Goal: Transaction & Acquisition: Purchase product/service

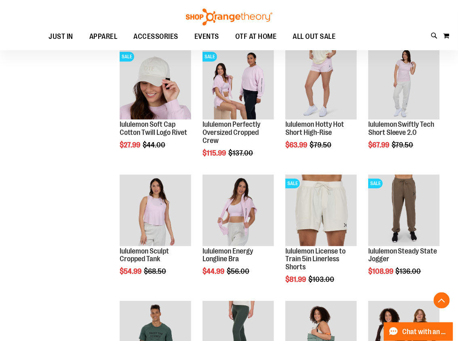
scroll to position [620, 0]
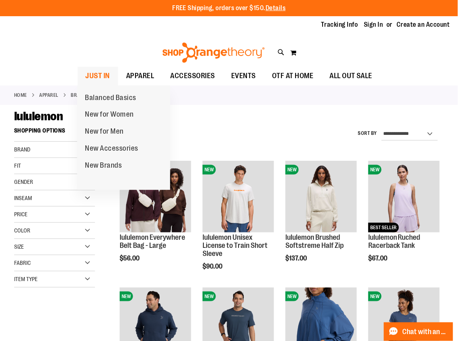
type input "**********"
click at [100, 77] on span "JUST IN" at bounding box center [98, 76] width 25 height 18
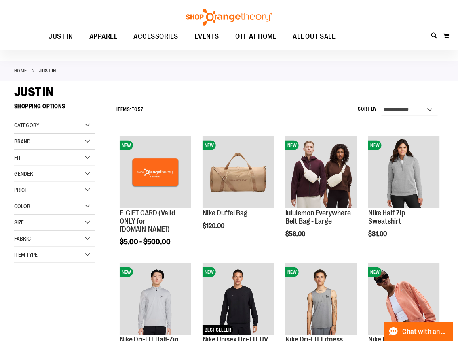
scroll to position [25, 0]
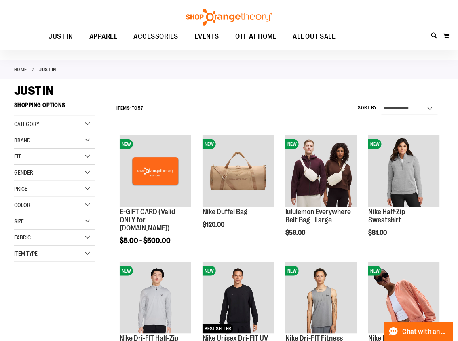
type input "**********"
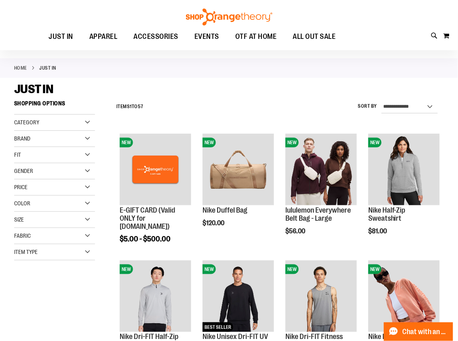
click at [210, 17] on img at bounding box center [229, 16] width 89 height 17
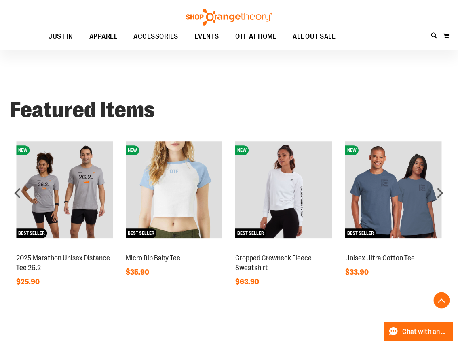
scroll to position [401, 0]
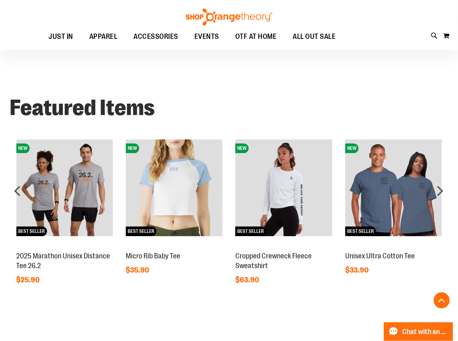
type input "**********"
click at [171, 196] on img at bounding box center [174, 187] width 97 height 97
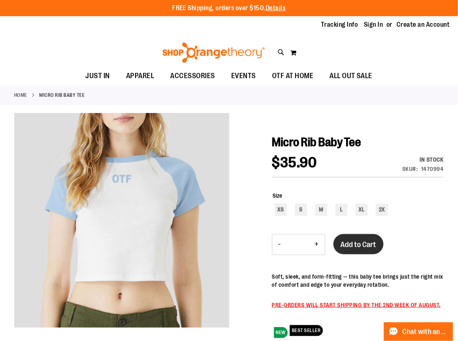
type input "**********"
click at [343, 242] on span "Add to Cart" at bounding box center [359, 244] width 36 height 9
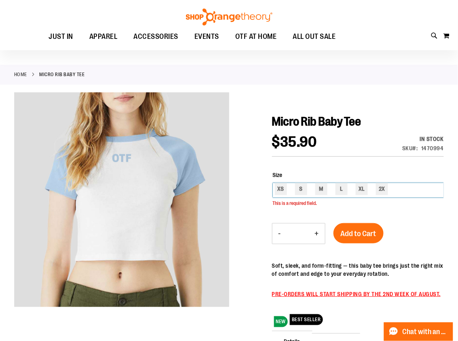
scroll to position [21, 0]
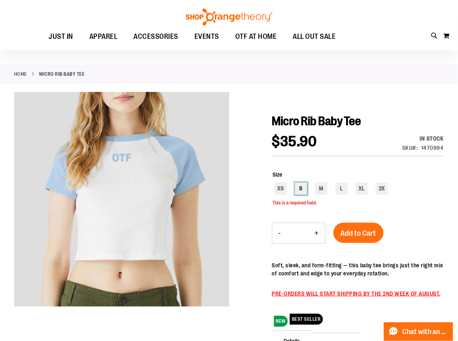
click at [305, 190] on div "S" at bounding box center [301, 188] width 12 height 12
type input "***"
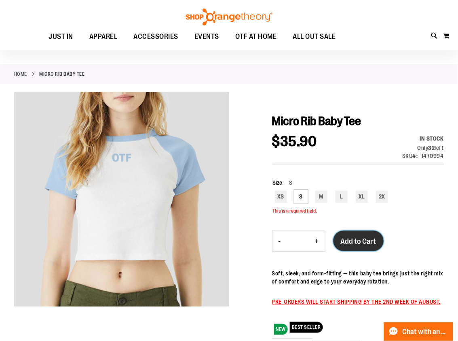
click at [371, 239] on span "Add to Cart" at bounding box center [359, 241] width 36 height 9
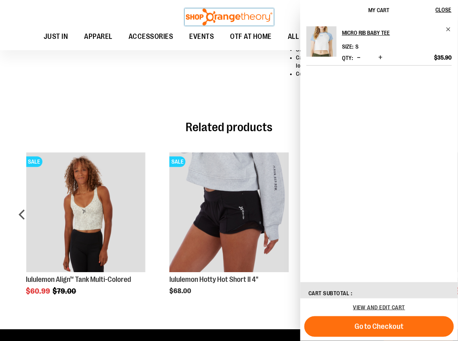
scroll to position [370, 0]
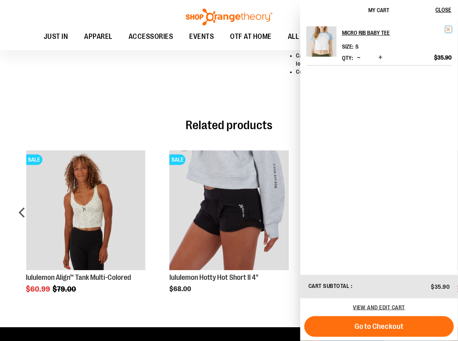
click at [449, 28] on span "Remove item" at bounding box center [449, 29] width 6 height 6
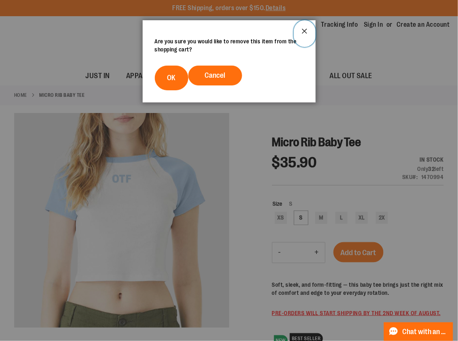
click at [310, 28] on button "Close" at bounding box center [305, 33] width 22 height 27
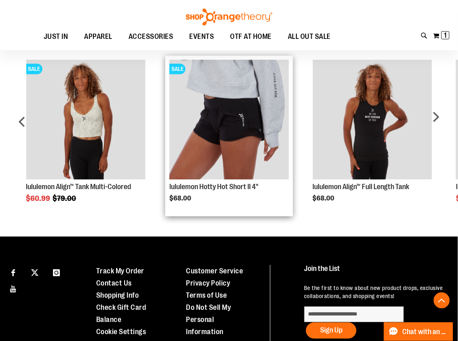
scroll to position [460, 0]
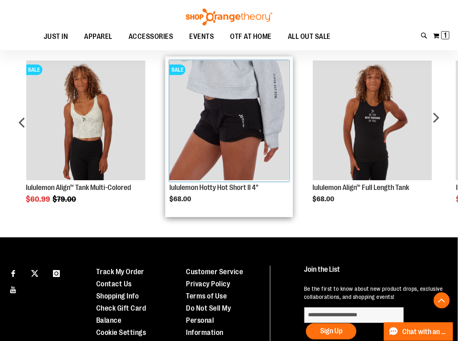
click at [209, 131] on img "Product Page Link" at bounding box center [230, 120] width 120 height 120
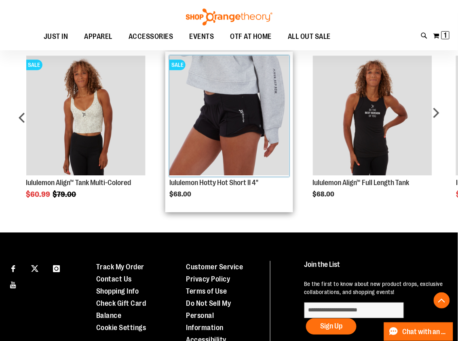
scroll to position [465, 0]
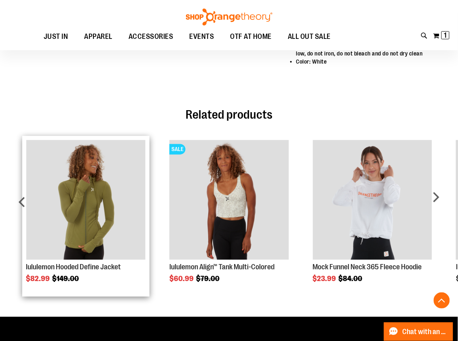
scroll to position [287, 0]
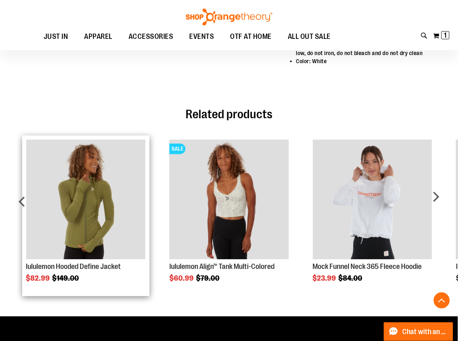
type input "**********"
click at [82, 189] on img "Product Page Link" at bounding box center [86, 200] width 120 height 120
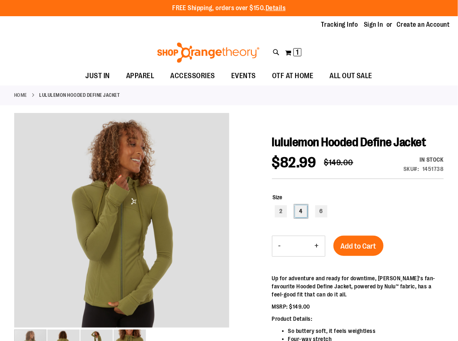
click at [301, 212] on div "4" at bounding box center [301, 211] width 12 height 12
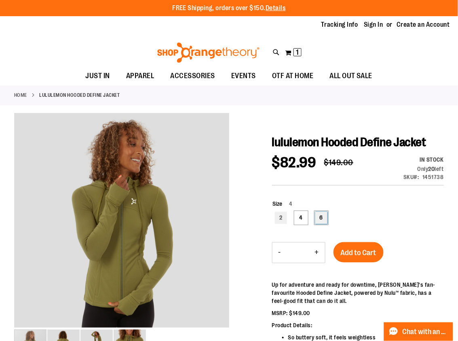
click at [326, 214] on div "6" at bounding box center [322, 218] width 12 height 12
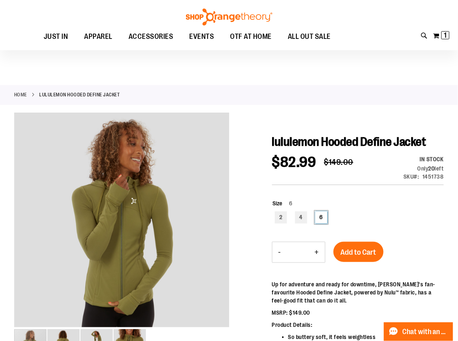
scroll to position [1, 0]
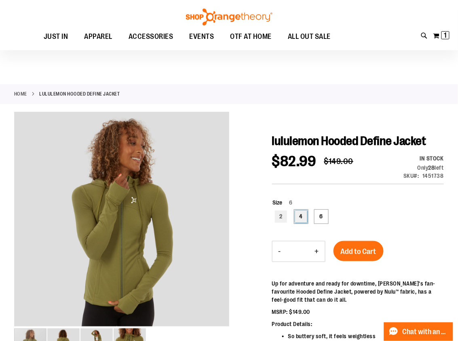
click at [305, 218] on div "4" at bounding box center [301, 216] width 12 height 12
type input "***"
click at [372, 255] on span "Add to Cart" at bounding box center [359, 251] width 36 height 9
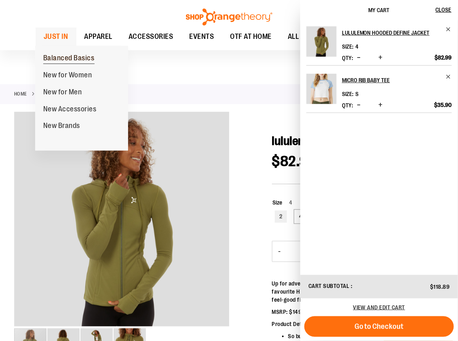
click at [58, 61] on span "Balanced Basics" at bounding box center [68, 59] width 51 height 10
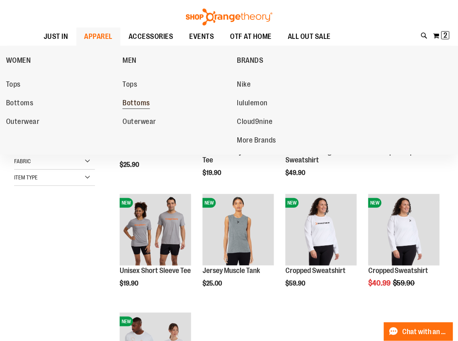
scroll to position [1, 0]
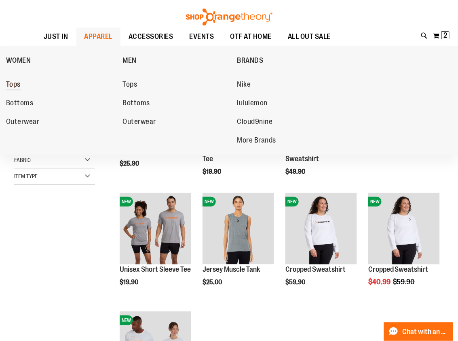
type input "**********"
click at [15, 84] on span "Tops" at bounding box center [13, 85] width 15 height 10
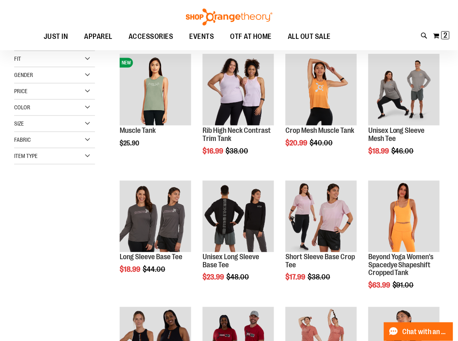
scroll to position [122, 0]
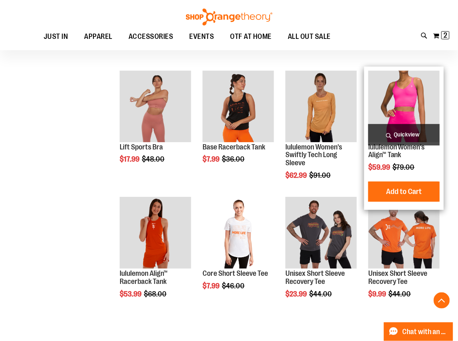
scroll to position [473, 0]
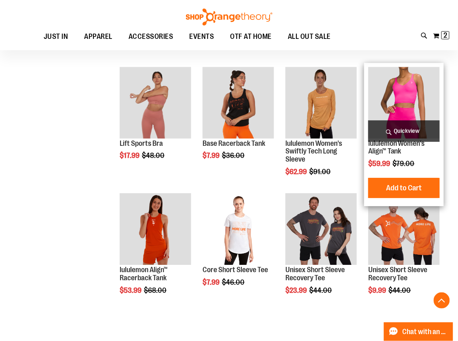
type input "**********"
click at [383, 95] on img "product" at bounding box center [405, 103] width 72 height 72
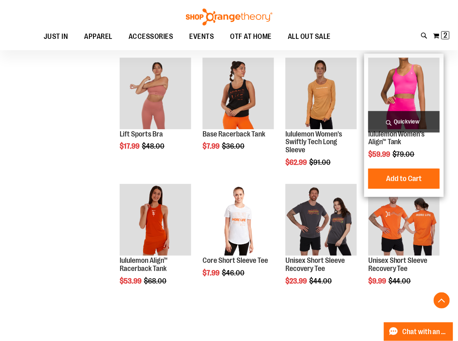
scroll to position [484, 0]
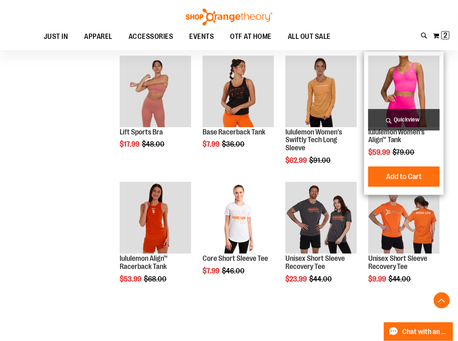
click at [410, 83] on img "product" at bounding box center [405, 91] width 72 height 72
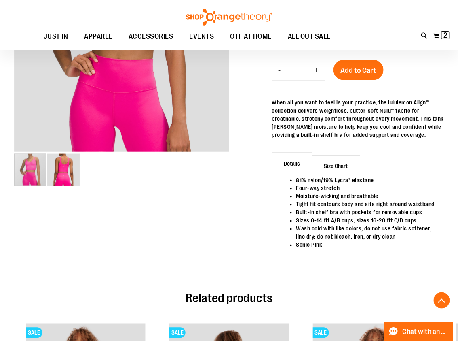
scroll to position [176, 0]
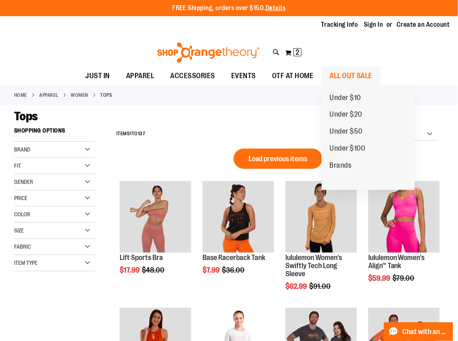
type input "**********"
click at [353, 74] on span "ALL OUT SALE" at bounding box center [351, 76] width 43 height 18
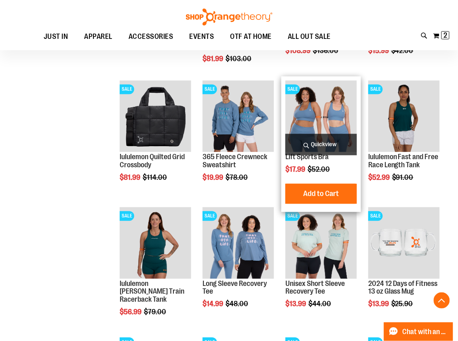
scroll to position [334, 0]
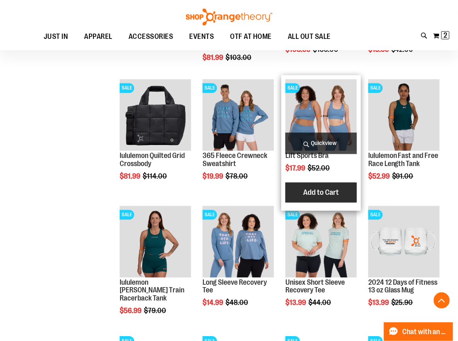
type input "**********"
click at [322, 192] on span "Add to Cart" at bounding box center [321, 192] width 36 height 9
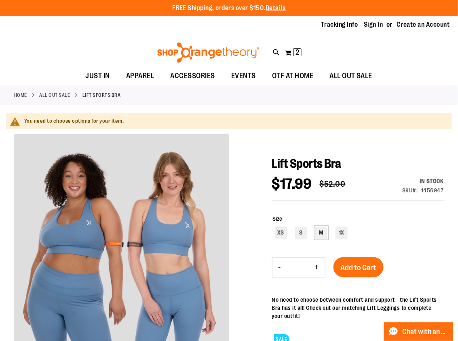
type input "**********"
click at [322, 230] on div "M" at bounding box center [322, 233] width 12 height 12
type input "***"
click at [368, 269] on span "Add to Cart" at bounding box center [359, 267] width 36 height 9
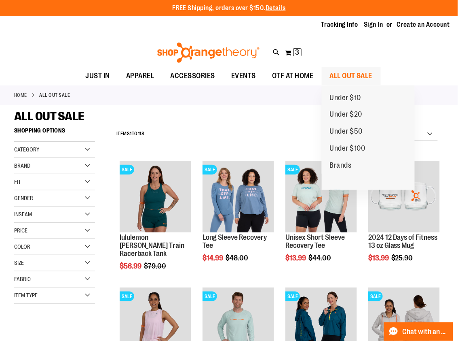
type input "**********"
click at [341, 73] on span "ALL OUT SALE" at bounding box center [351, 76] width 43 height 18
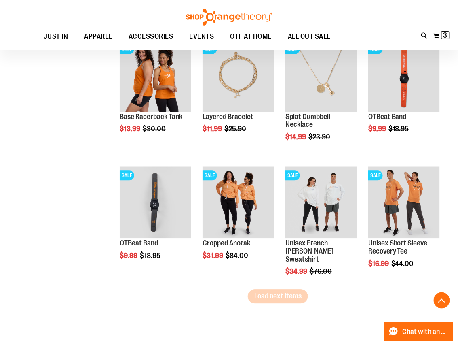
scroll to position [1014, 0]
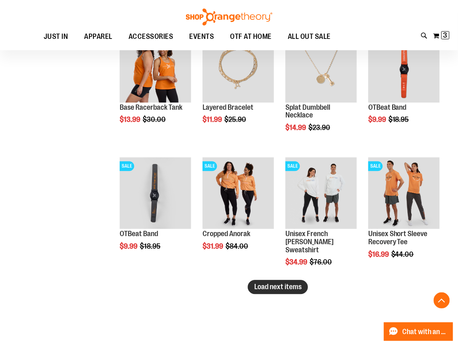
type input "**********"
click at [295, 291] on button "Load next items" at bounding box center [278, 287] width 60 height 14
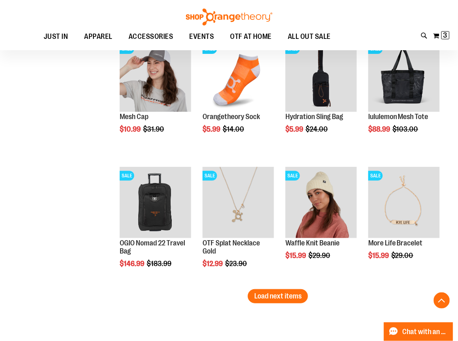
scroll to position [1385, 0]
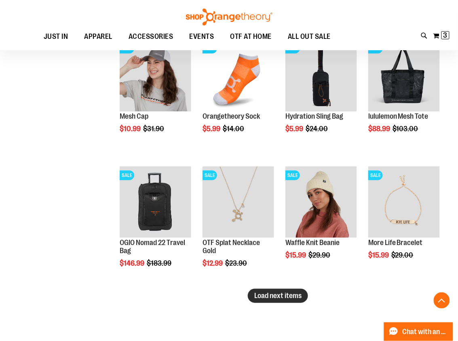
click at [272, 301] on button "Load next items" at bounding box center [278, 295] width 60 height 14
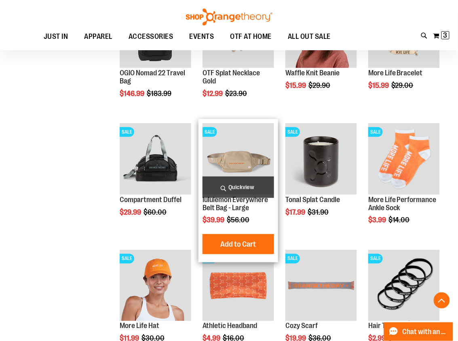
scroll to position [1564, 0]
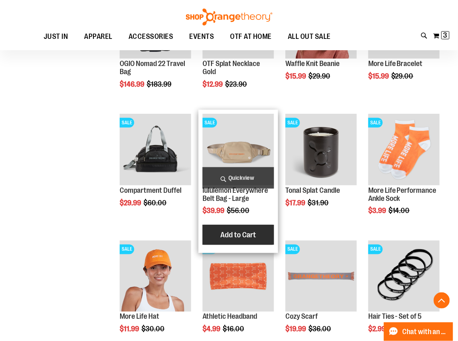
click at [231, 237] on span "Add to Cart" at bounding box center [238, 234] width 36 height 9
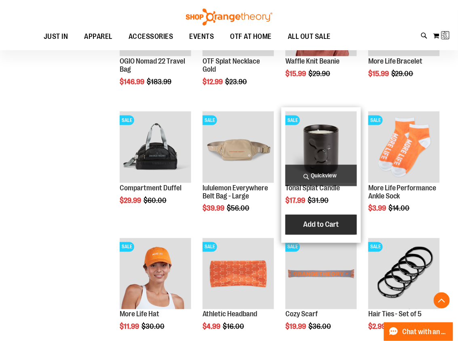
click at [331, 222] on span "Add to Cart" at bounding box center [321, 224] width 36 height 9
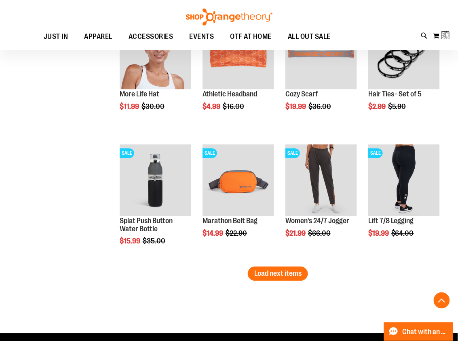
scroll to position [1789, 0]
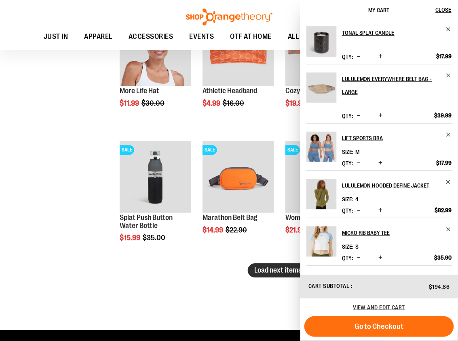
click at [288, 272] on span "Load next items" at bounding box center [277, 270] width 47 height 8
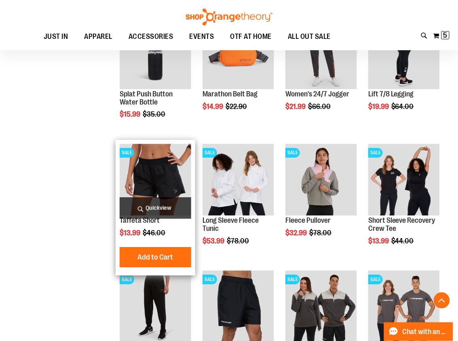
scroll to position [1914, 0]
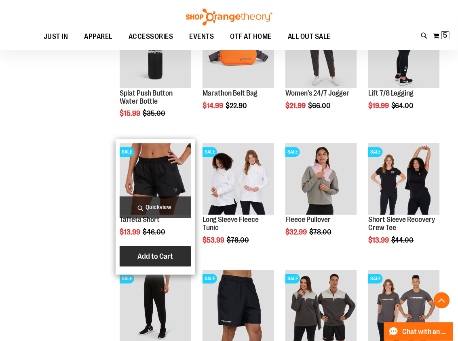
click at [152, 251] on button "Add to Cart" at bounding box center [155, 256] width 89 height 20
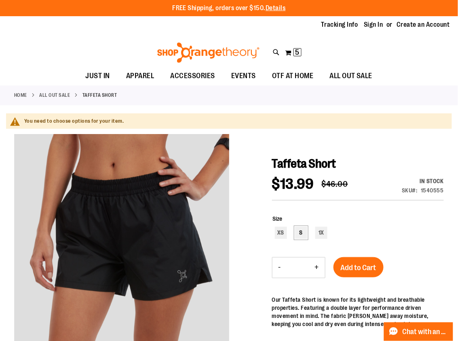
type input "**********"
click at [299, 231] on div "S" at bounding box center [301, 233] width 12 height 12
type input "***"
click at [360, 267] on button "Add to Cart" at bounding box center [359, 267] width 50 height 20
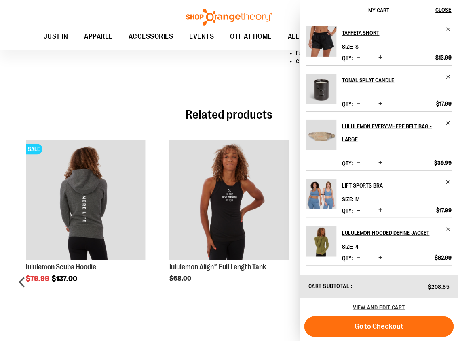
scroll to position [81, 0]
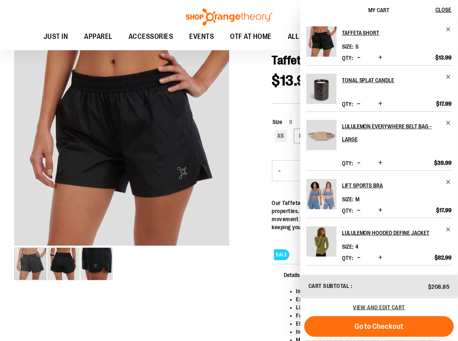
drag, startPoint x: 21, startPoint y: 26, endPoint x: 20, endPoint y: 15, distance: 11.4
click at [21, 20] on div "Toggle Nav Search Popular Suggestions Advanced Search" at bounding box center [229, 25] width 458 height 50
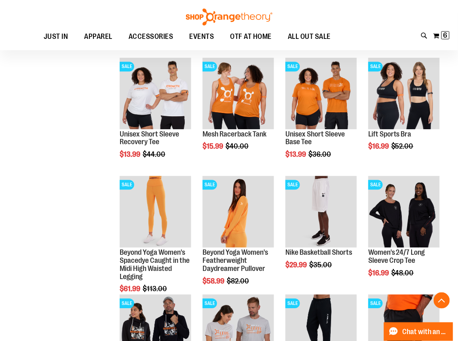
scroll to position [360, 0]
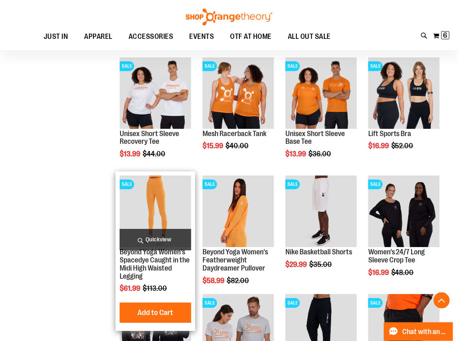
type input "**********"
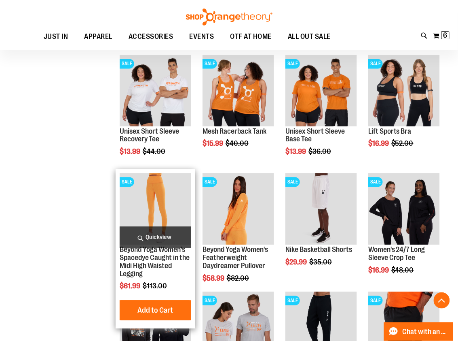
click at [174, 208] on img "product" at bounding box center [156, 209] width 72 height 72
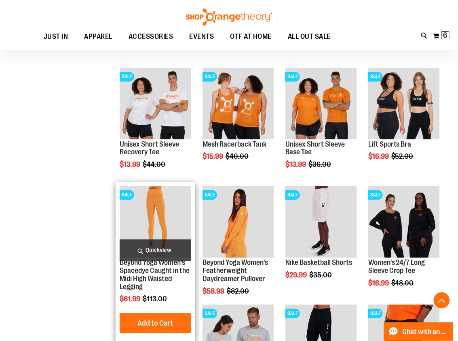
scroll to position [349, 0]
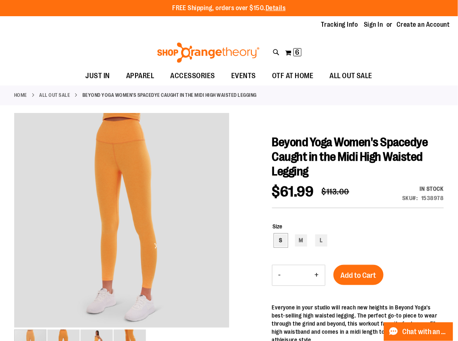
type input "**********"
click at [282, 241] on div "S" at bounding box center [281, 240] width 12 height 12
click at [356, 275] on span "Add to Cart" at bounding box center [359, 275] width 36 height 9
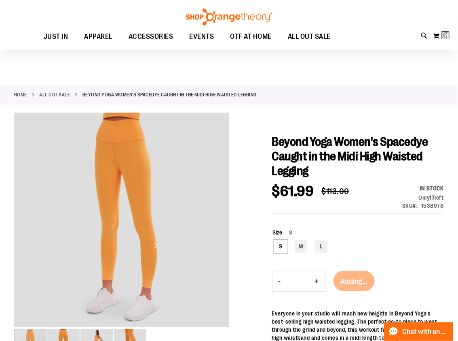
scroll to position [134, 0]
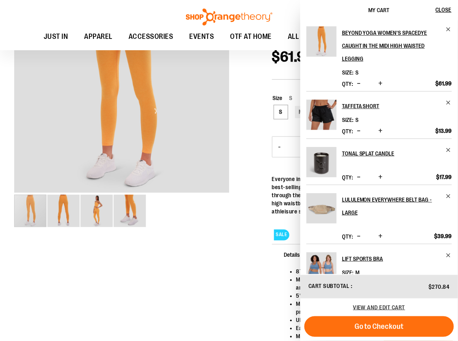
click at [259, 118] on div at bounding box center [229, 180] width 430 height 403
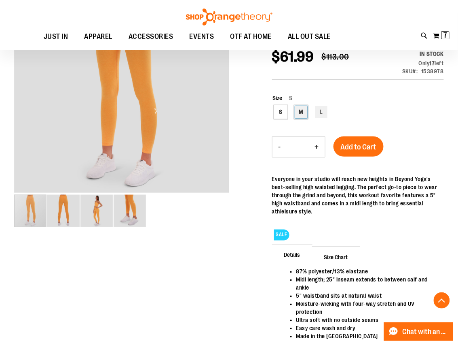
click at [307, 116] on div "M" at bounding box center [301, 112] width 12 height 12
type input "***"
click at [353, 143] on span "Add to Cart" at bounding box center [359, 146] width 36 height 9
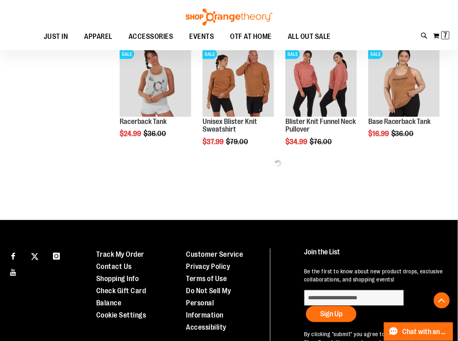
scroll to position [267, 0]
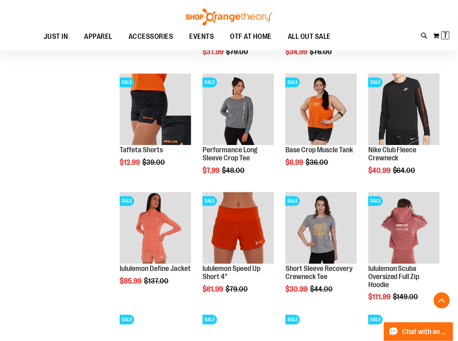
scroll to position [361, 0]
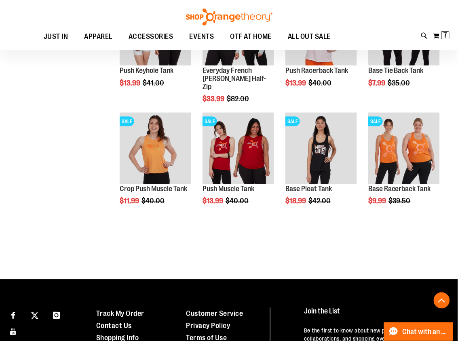
scroll to position [920, 0]
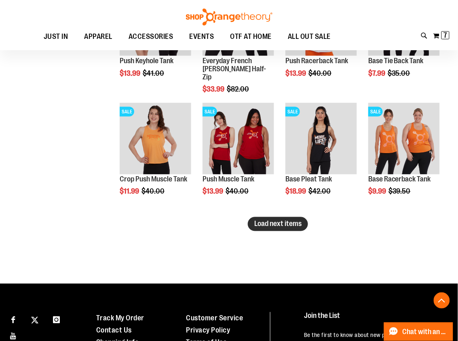
type input "**********"
click at [292, 223] on span "Load next items" at bounding box center [277, 224] width 47 height 8
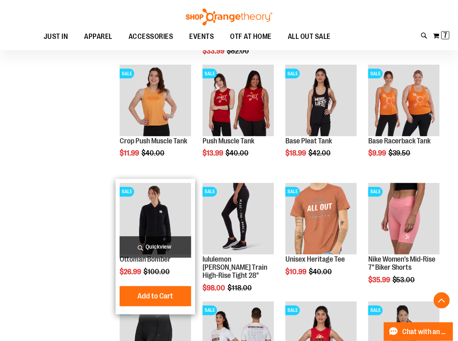
scroll to position [958, 0]
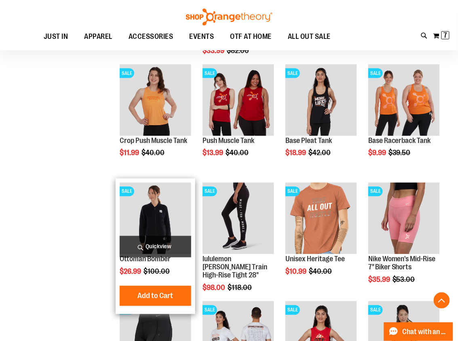
click at [142, 229] on img "product" at bounding box center [156, 218] width 72 height 72
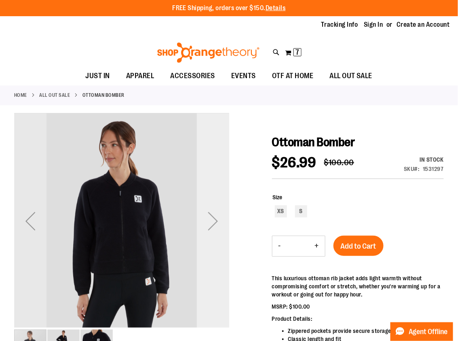
type input "**********"
click at [209, 227] on div "Next" at bounding box center [213, 221] width 32 height 32
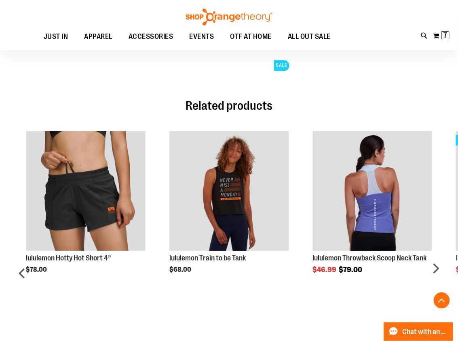
scroll to position [331, 0]
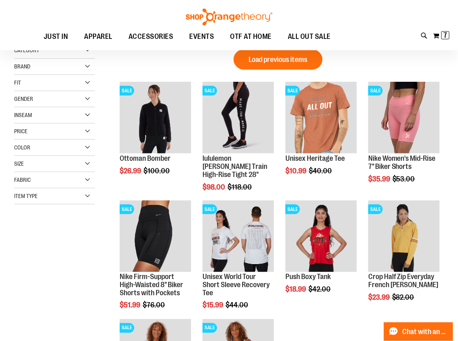
scroll to position [99, 0]
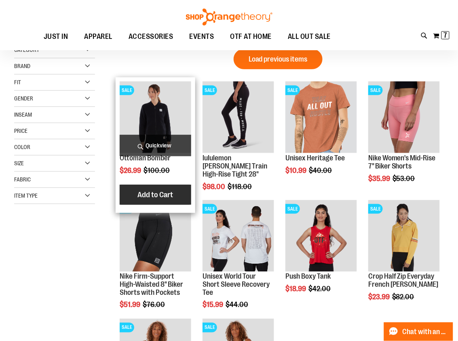
type input "**********"
click at [159, 195] on span "Add to Cart" at bounding box center [156, 194] width 36 height 9
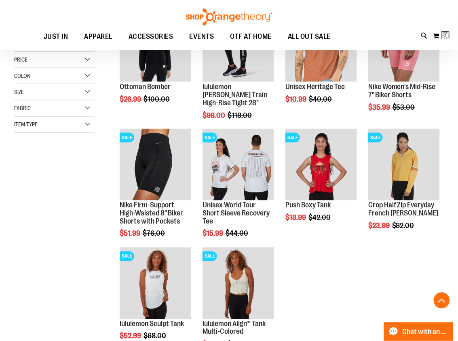
scroll to position [174, 0]
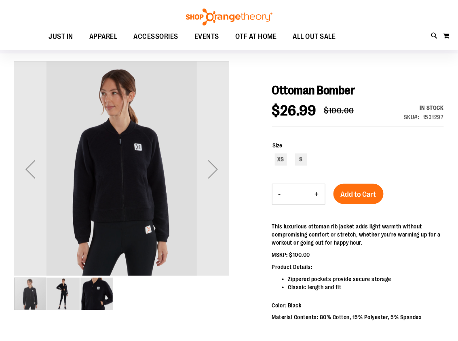
scroll to position [63, 0]
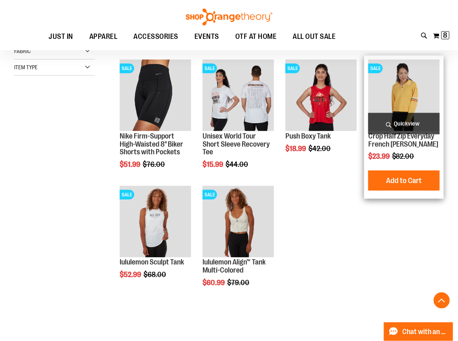
scroll to position [140, 0]
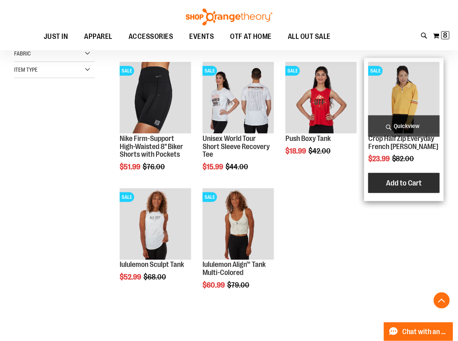
type input "**********"
click at [399, 182] on span "Add to Cart" at bounding box center [404, 182] width 36 height 9
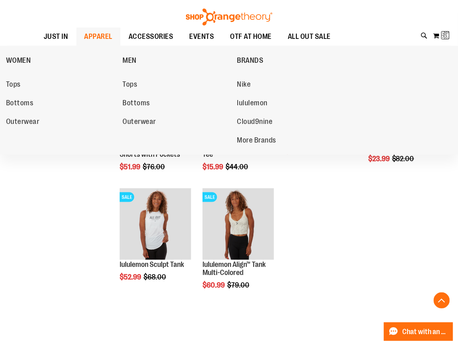
click at [91, 38] on span "APPAREL" at bounding box center [99, 37] width 28 height 18
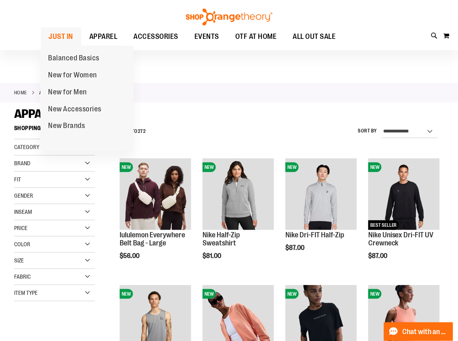
scroll to position [2, 0]
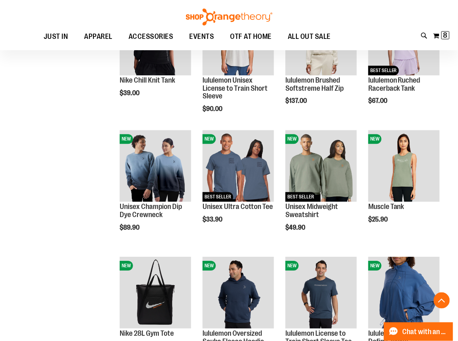
scroll to position [430, 0]
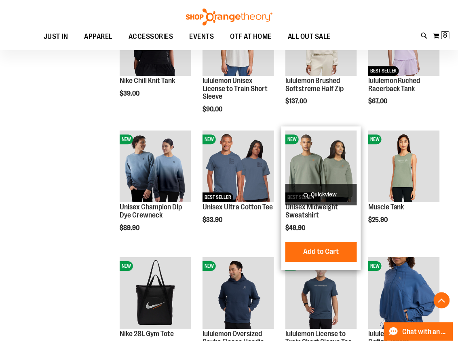
type input "**********"
click at [324, 153] on img "product" at bounding box center [322, 166] width 72 height 72
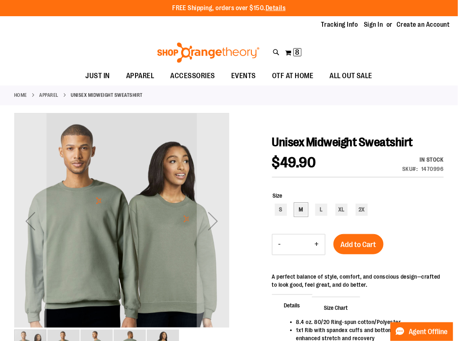
type input "**********"
click at [302, 208] on div "M" at bounding box center [301, 210] width 12 height 12
type input "***"
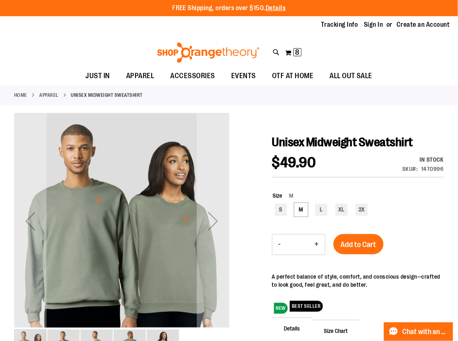
click at [312, 242] on button "+" at bounding box center [317, 244] width 16 height 20
click at [280, 242] on button "-" at bounding box center [280, 244] width 15 height 20
type input "*"
click at [363, 248] on span "Add to Cart" at bounding box center [359, 244] width 36 height 9
click at [319, 211] on div "L" at bounding box center [322, 210] width 12 height 12
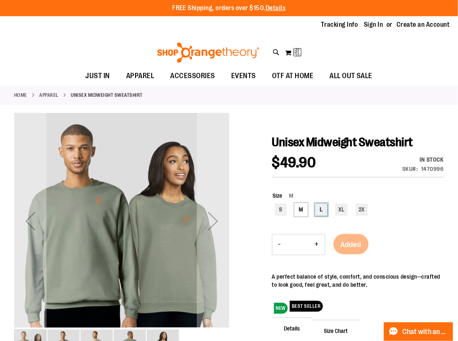
type input "***"
click at [350, 245] on span "Add to Cart" at bounding box center [359, 244] width 36 height 9
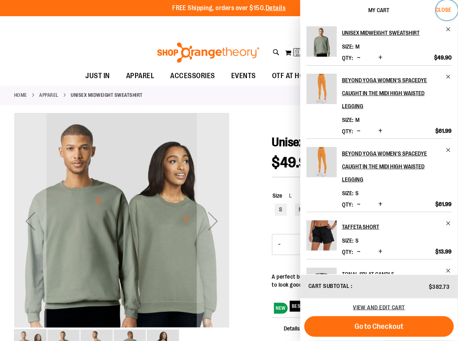
click at [444, 10] on span "Close" at bounding box center [444, 9] width 16 height 6
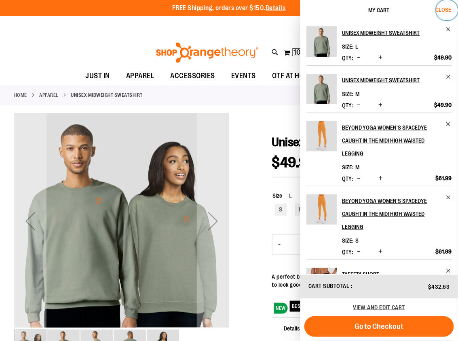
click at [445, 5] on button "Close" at bounding box center [448, 10] width 22 height 20
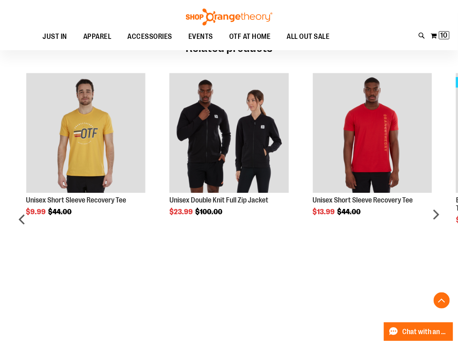
scroll to position [419, 0]
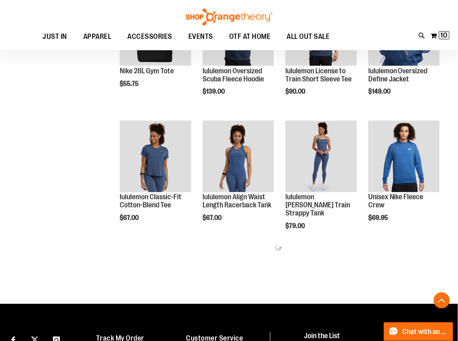
scroll to position [207, 0]
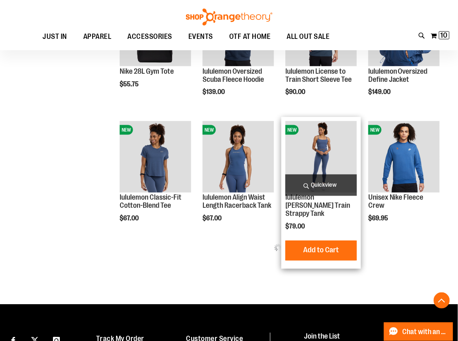
type input "**********"
click at [329, 164] on img "product" at bounding box center [322, 157] width 72 height 72
click at [315, 198] on link "lululemon [PERSON_NAME] Train Strappy Tank" at bounding box center [318, 205] width 65 height 24
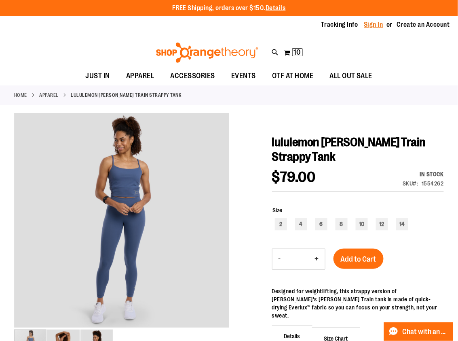
type input "**********"
click at [370, 22] on link "Sign In" at bounding box center [374, 24] width 19 height 9
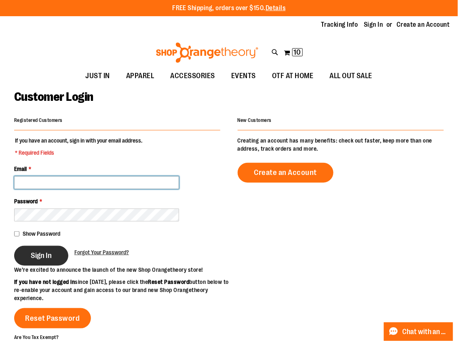
type input "**********"
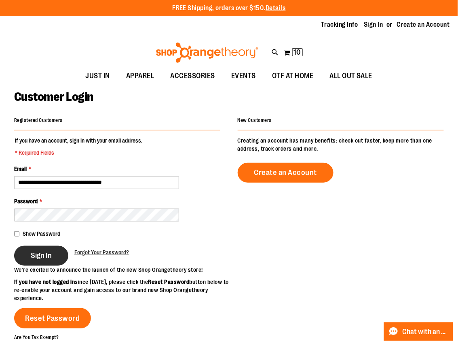
type input "**********"
click at [33, 257] on span "Sign In" at bounding box center [41, 255] width 21 height 9
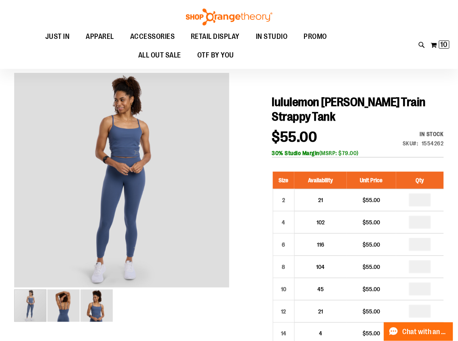
scroll to position [40, 0]
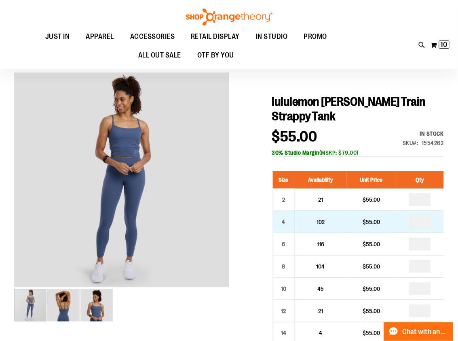
type input "**********"
click at [426, 223] on input "number" at bounding box center [420, 221] width 22 height 13
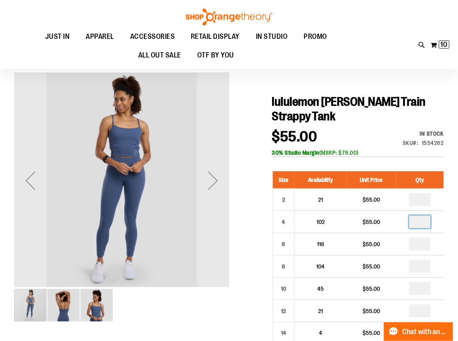
click at [62, 312] on img "image 2 of 3" at bounding box center [63, 305] width 32 height 32
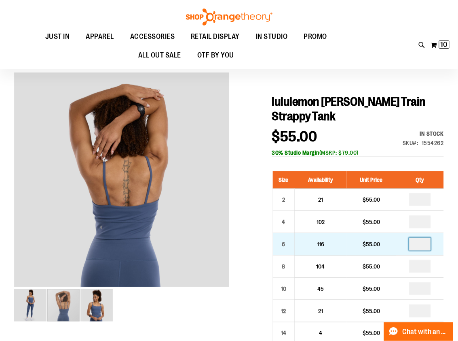
type input "*"
click at [427, 244] on input "number" at bounding box center [420, 243] width 22 height 13
type input "*"
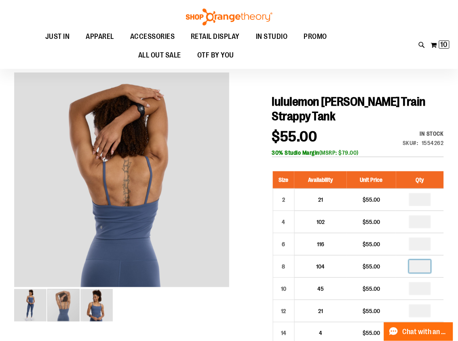
click at [424, 266] on input "number" at bounding box center [420, 266] width 22 height 13
type input "*"
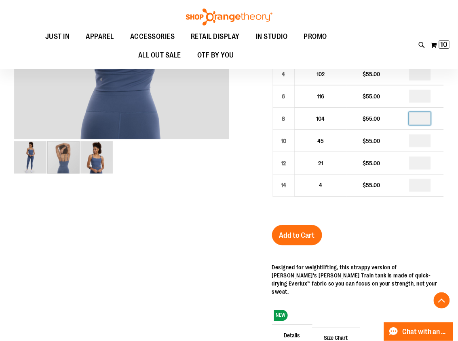
scroll to position [191, 0]
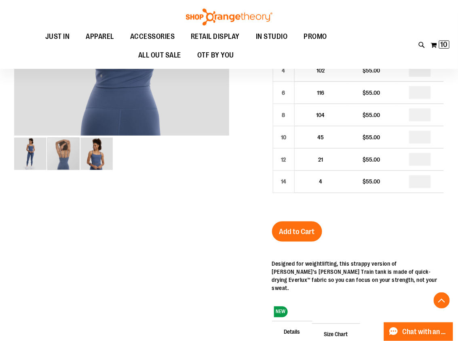
drag, startPoint x: 299, startPoint y: 232, endPoint x: 290, endPoint y: 235, distance: 9.7
click at [297, 231] on span "Add to Cart" at bounding box center [298, 231] width 36 height 9
click at [436, 46] on button "My Cart 10 10 items" at bounding box center [440, 44] width 19 height 13
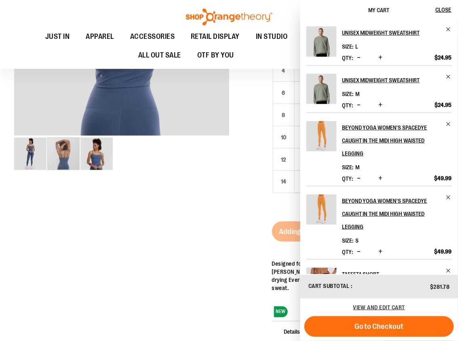
click at [314, 136] on img "Product" at bounding box center [322, 136] width 30 height 30
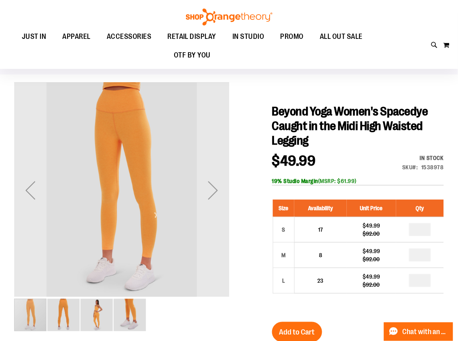
scroll to position [31, 0]
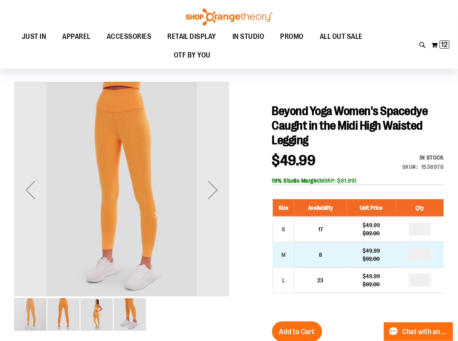
type input "**********"
click at [428, 257] on input "number" at bounding box center [420, 254] width 22 height 13
type input "*"
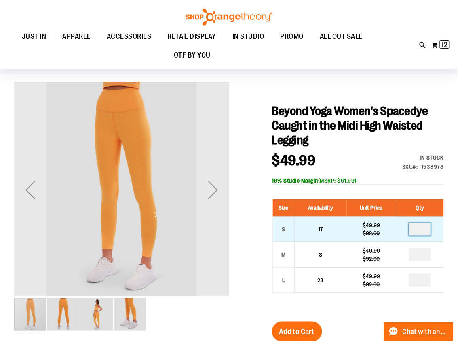
type input "**"
click at [425, 231] on input "**" at bounding box center [420, 229] width 22 height 13
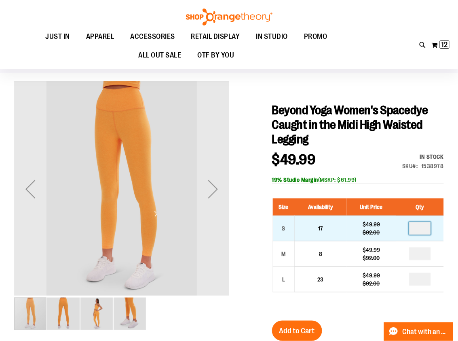
click at [425, 231] on input "**" at bounding box center [420, 228] width 22 height 13
type input "*"
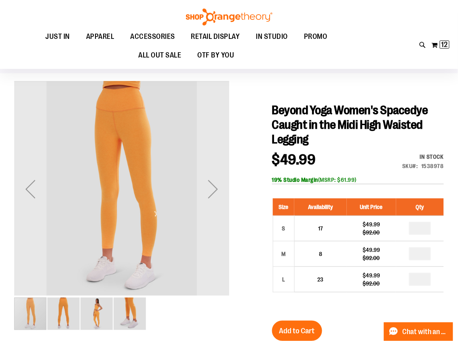
click at [320, 303] on div "Size Availability Unit Price Qty S 17 $49.99 $92.00 * M 8 $49.99" at bounding box center [358, 251] width 172 height 122
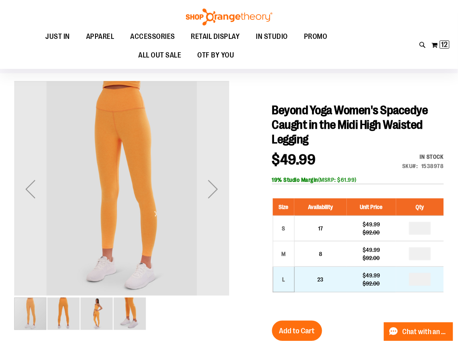
drag, startPoint x: 300, startPoint y: 323, endPoint x: 292, endPoint y: 292, distance: 32.5
click at [300, 323] on button "Add to Cart" at bounding box center [297, 330] width 50 height 20
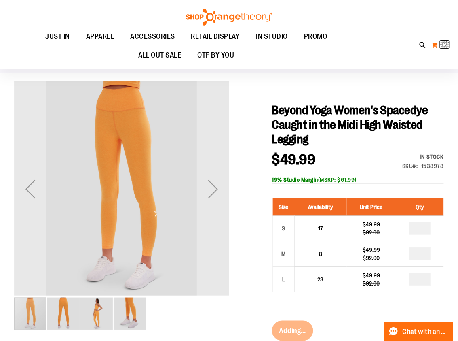
click at [442, 46] on img at bounding box center [446, 45] width 10 height 10
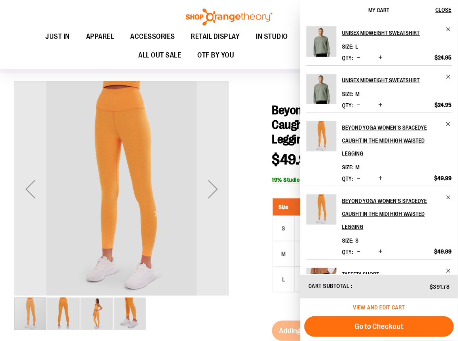
click at [375, 306] on span "View and edit cart" at bounding box center [380, 307] width 52 height 6
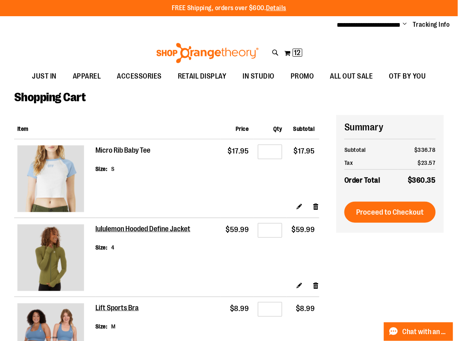
type input "**********"
click at [128, 149] on h2 "Micro Rib Baby Tee" at bounding box center [122, 150] width 55 height 9
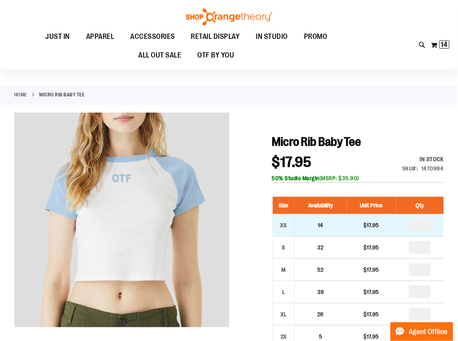
scroll to position [65, 0]
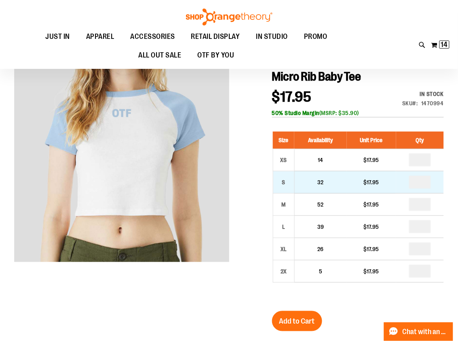
type input "**********"
click at [428, 182] on input "number" at bounding box center [420, 182] width 22 height 13
type input "*"
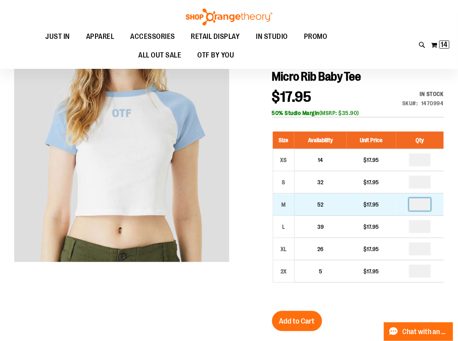
click at [425, 203] on input "number" at bounding box center [420, 204] width 22 height 13
type input "*"
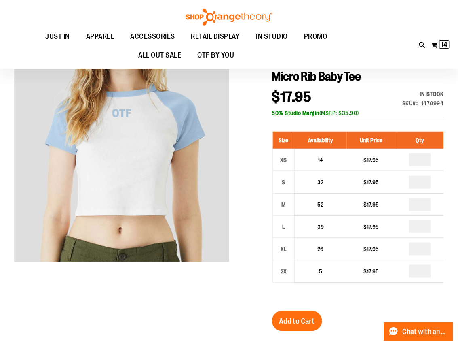
type input "*"
click at [297, 314] on button "Add to Cart" at bounding box center [297, 321] width 50 height 20
drag, startPoint x: 307, startPoint y: 321, endPoint x: 322, endPoint y: 283, distance: 40.6
click at [307, 321] on span "Add to Cart" at bounding box center [298, 321] width 36 height 9
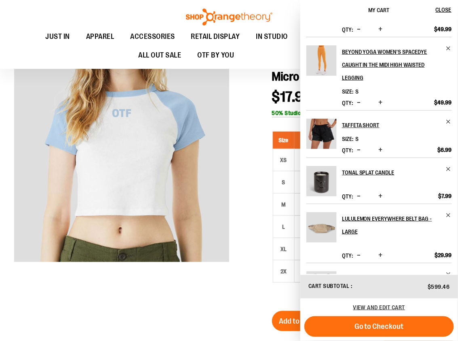
scroll to position [0, 0]
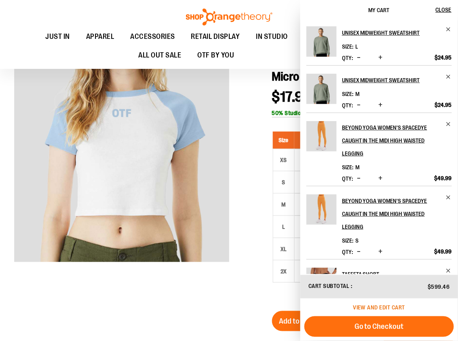
click at [374, 307] on span "View and edit cart" at bounding box center [380, 307] width 52 height 6
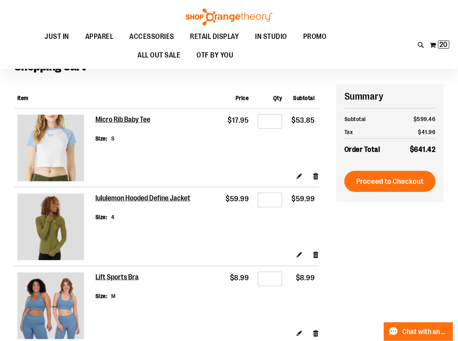
scroll to position [37, 0]
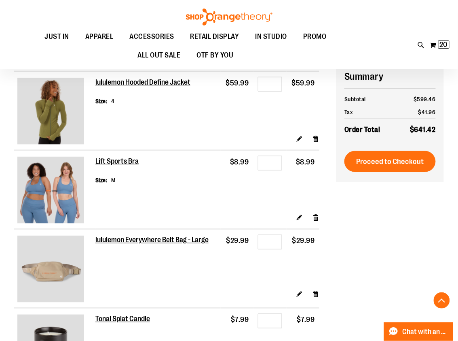
type input "**********"
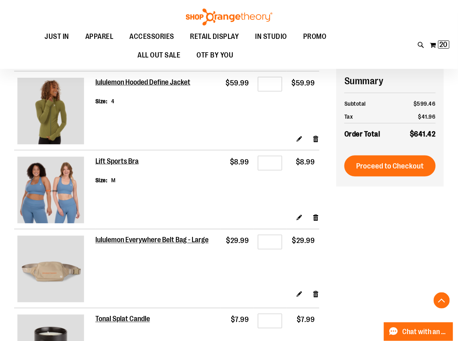
click at [426, 195] on div at bounding box center [229, 195] width 458 height 0
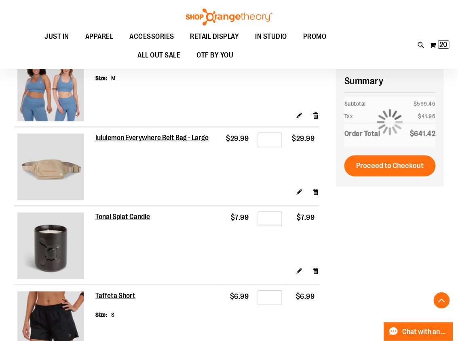
scroll to position [248, 0]
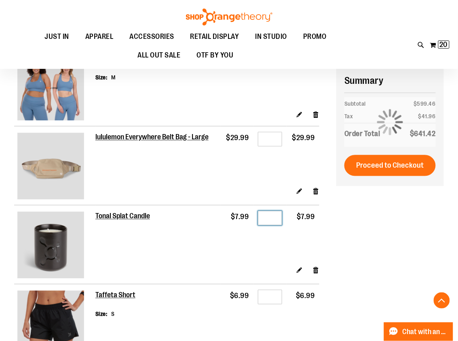
click at [276, 222] on input "*" at bounding box center [270, 218] width 24 height 15
type input "*"
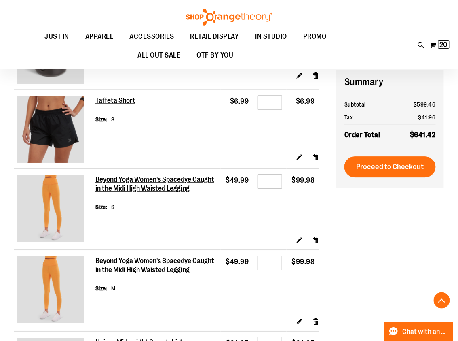
scroll to position [445, 0]
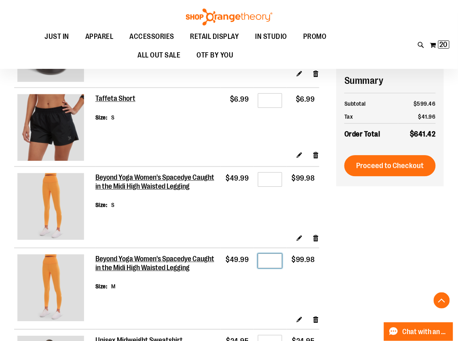
click at [278, 264] on input "*" at bounding box center [270, 260] width 24 height 15
type input "*"
click at [278, 183] on input "*" at bounding box center [270, 179] width 24 height 15
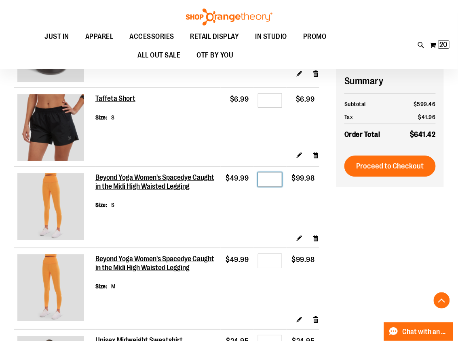
type input "*"
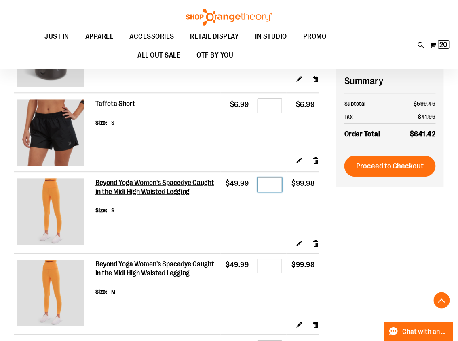
type input "*"
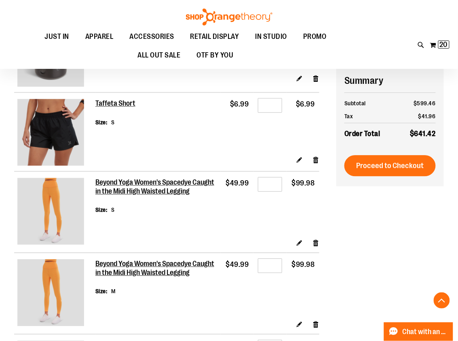
click at [406, 264] on div "**********" at bounding box center [229, 266] width 430 height 1185
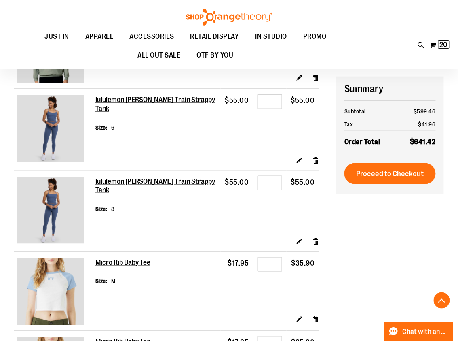
scroll to position [856, 0]
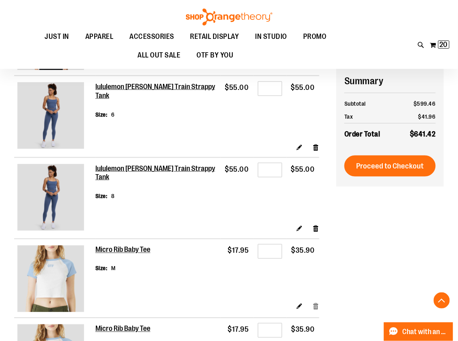
click at [316, 303] on link "Remove item" at bounding box center [316, 306] width 7 height 8
click at [316, 304] on link "Remove item" at bounding box center [316, 306] width 7 height 8
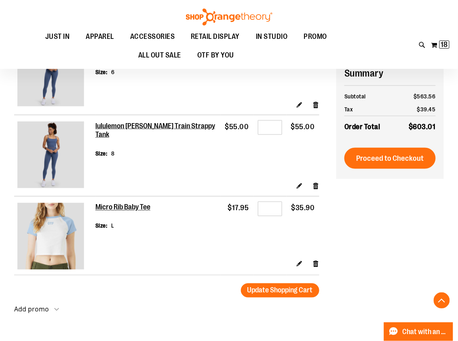
scroll to position [905, 0]
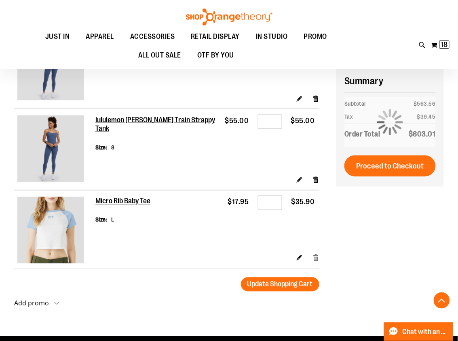
type input "**********"
click at [316, 256] on link "Remove item" at bounding box center [316, 257] width 7 height 8
drag, startPoint x: 387, startPoint y: 62, endPoint x: 394, endPoint y: 69, distance: 10.0
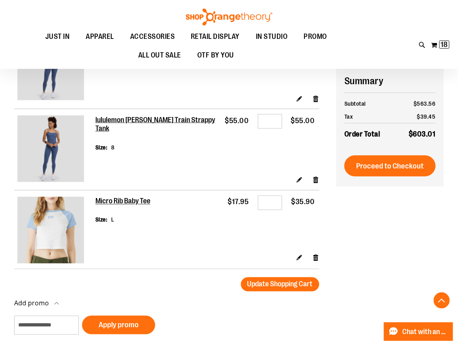
type input "*********"
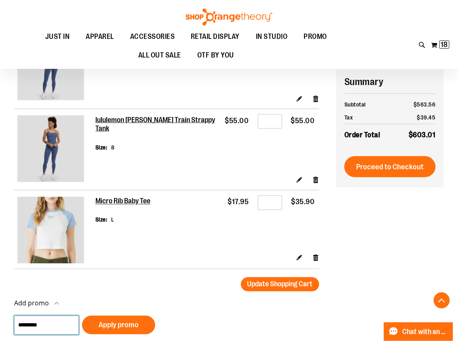
scroll to position [905, 0]
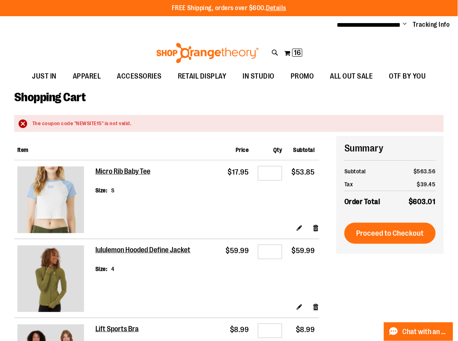
type input "**********"
click at [384, 340] on div at bounding box center [229, 341] width 458 height 0
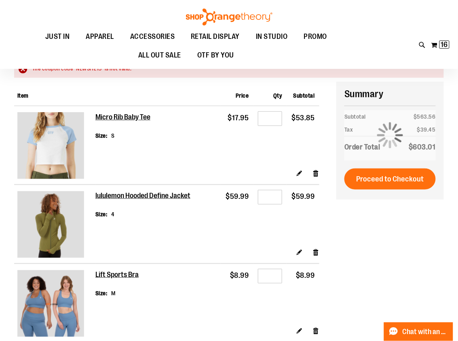
scroll to position [59, 0]
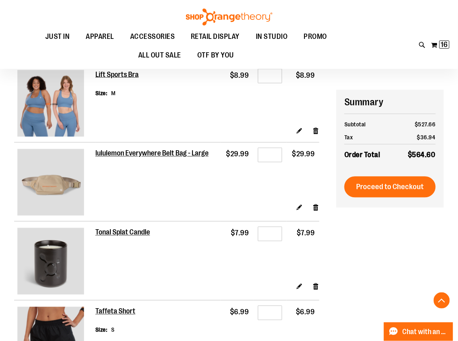
scroll to position [284, 0]
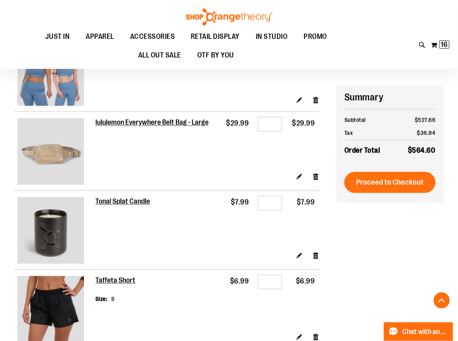
type input "**********"
click at [276, 205] on input "*" at bounding box center [270, 203] width 24 height 15
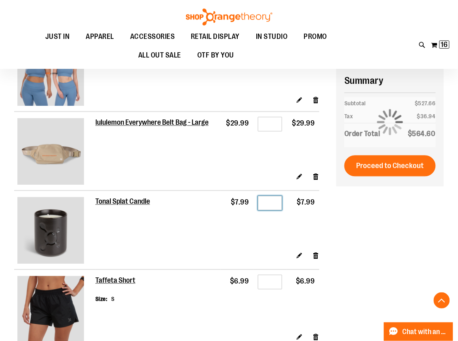
type input "*"
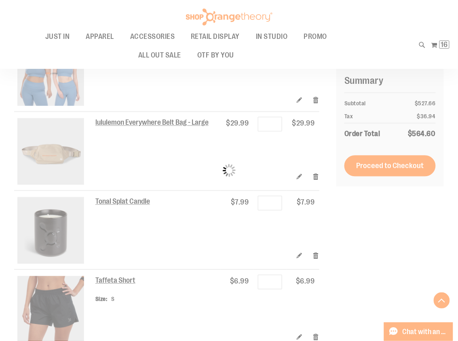
click at [442, 56] on div at bounding box center [229, 56] width 458 height 0
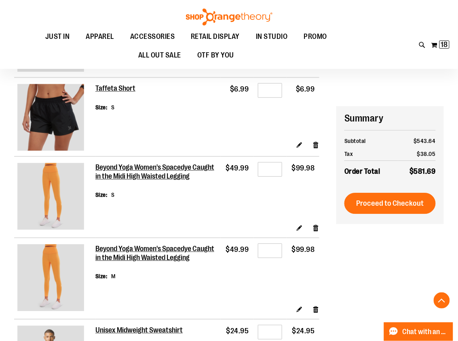
scroll to position [511, 0]
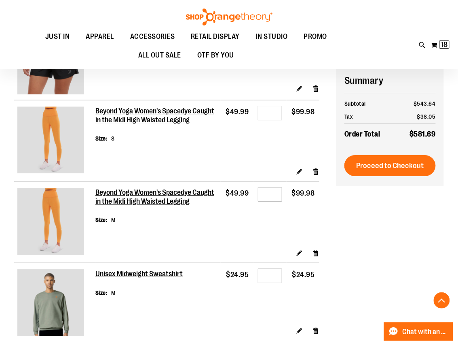
type input "**********"
click at [277, 115] on input "*" at bounding box center [270, 113] width 24 height 15
type input "*"
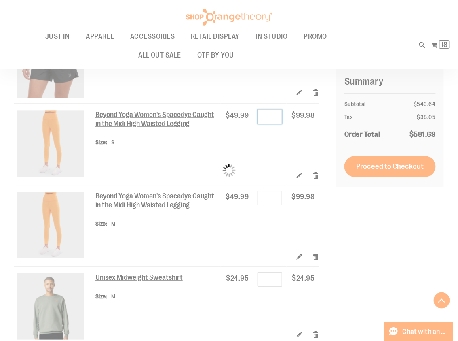
scroll to position [508, 0]
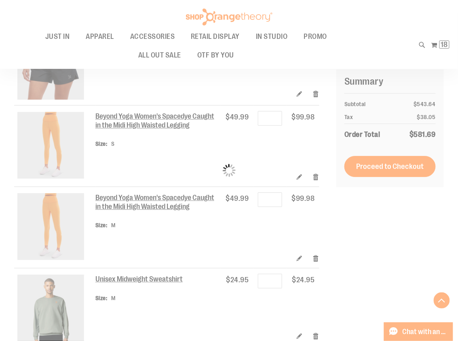
scroll to position [507, 0]
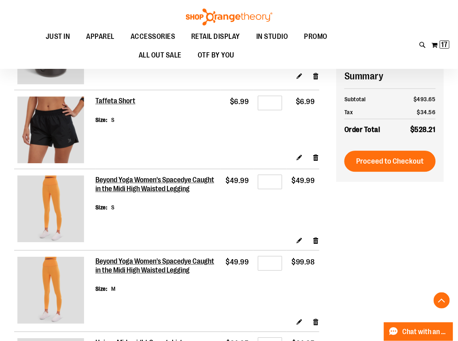
type input "**********"
click at [272, 265] on input "*" at bounding box center [270, 263] width 24 height 15
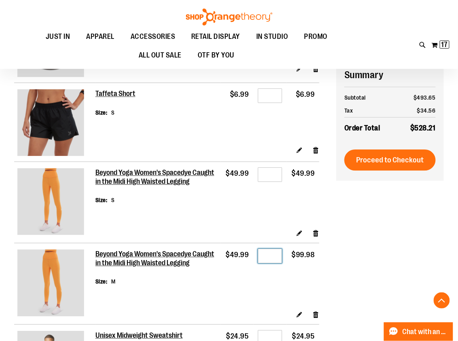
scroll to position [450, 0]
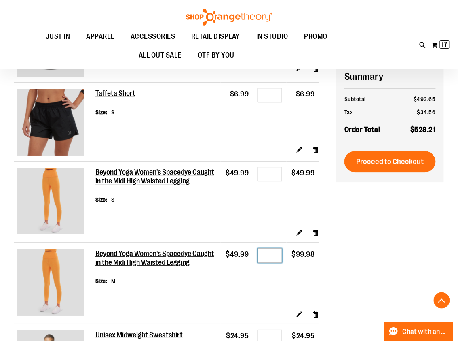
type input "*"
click at [369, 257] on div "**********" at bounding box center [229, 177] width 430 height 1027
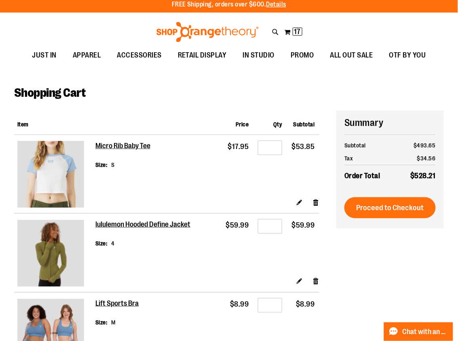
scroll to position [0, 0]
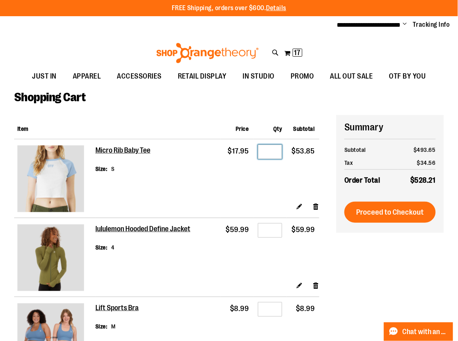
click at [277, 155] on input "*" at bounding box center [270, 151] width 24 height 15
type input "*"
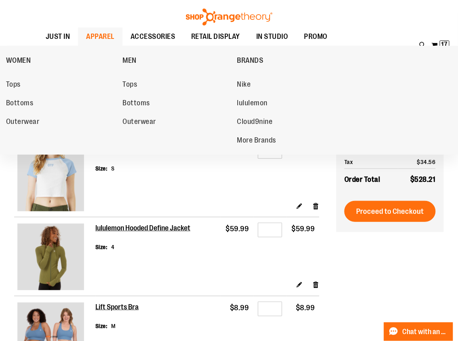
click at [99, 37] on span "APPAREL" at bounding box center [100, 37] width 28 height 18
click at [100, 37] on span "APPAREL" at bounding box center [100, 37] width 28 height 18
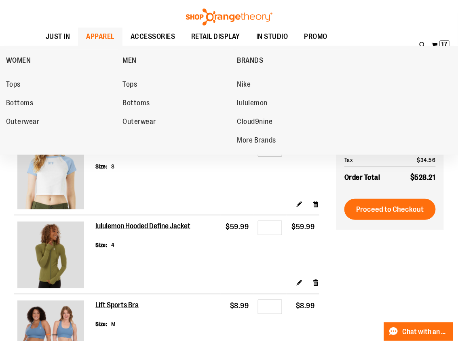
scroll to position [1, 0]
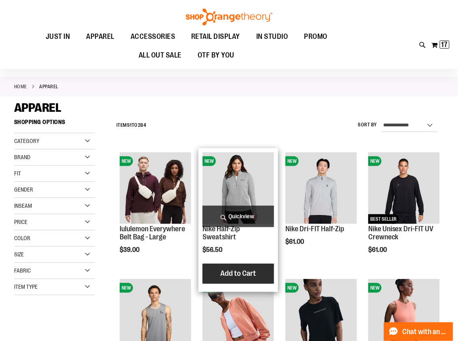
scroll to position [8, 0]
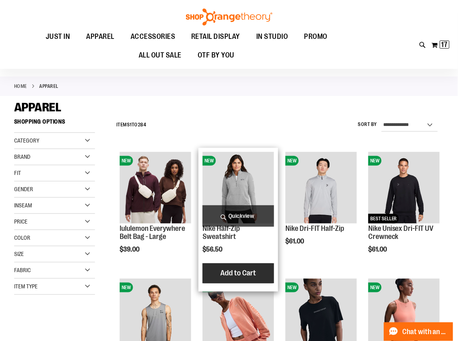
type input "**********"
click at [236, 274] on span "Add to Cart" at bounding box center [238, 272] width 36 height 9
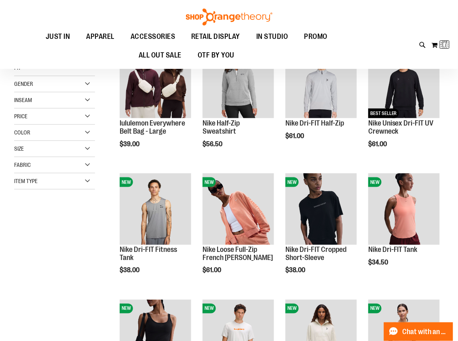
scroll to position [124, 0]
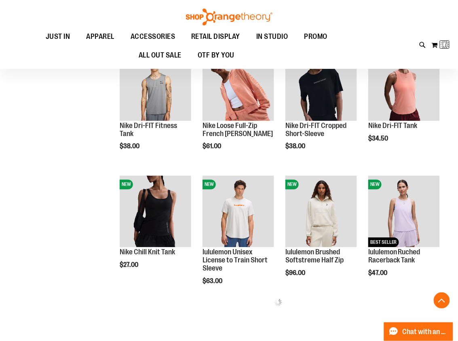
scroll to position [241, 0]
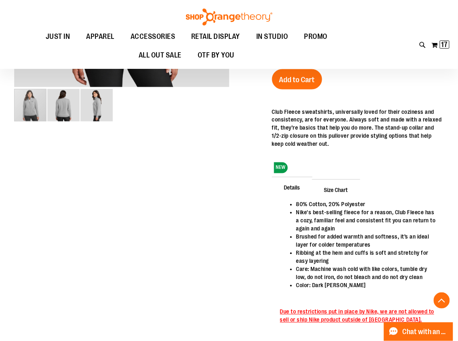
scroll to position [249, 0]
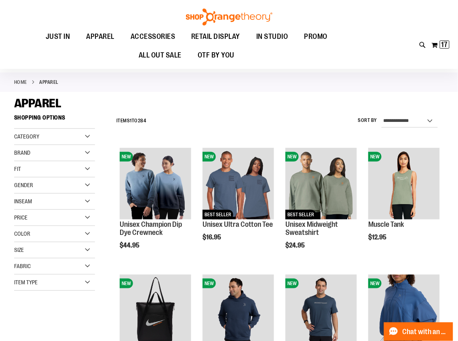
scroll to position [12, 0]
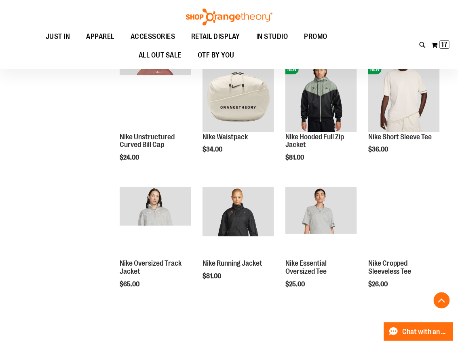
scroll to position [500, 0]
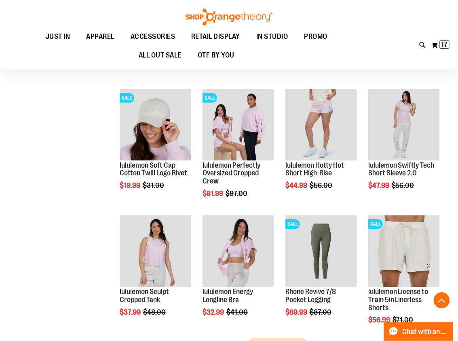
scroll to position [1004, 0]
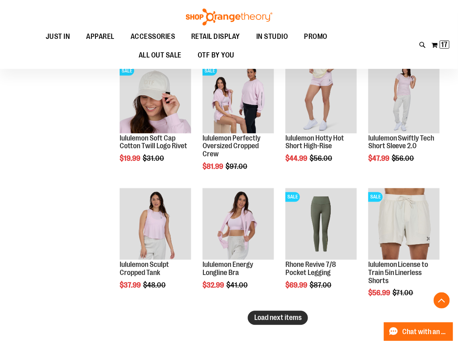
type input "**********"
click at [299, 320] on span "Load next items" at bounding box center [277, 318] width 47 height 8
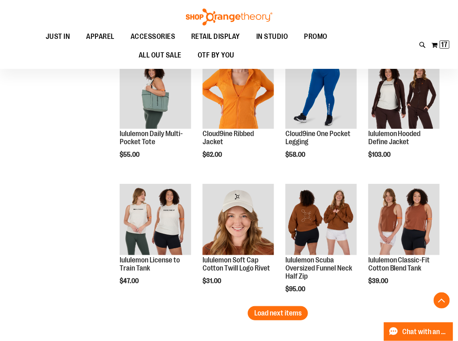
scroll to position [1413, 0]
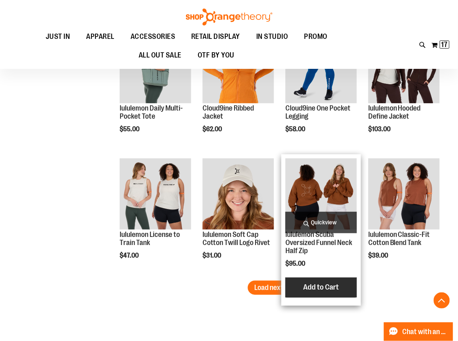
click at [317, 295] on button "Add to Cart" at bounding box center [321, 287] width 89 height 20
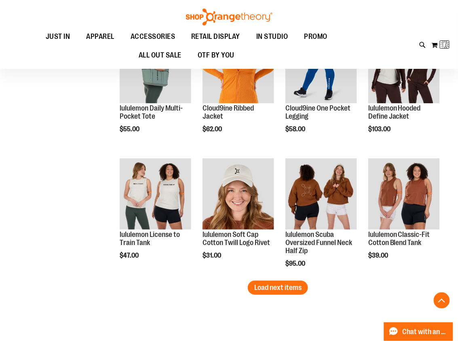
drag, startPoint x: 277, startPoint y: 284, endPoint x: 166, endPoint y: 295, distance: 111.4
click at [276, 284] on span "Load next items" at bounding box center [277, 287] width 47 height 8
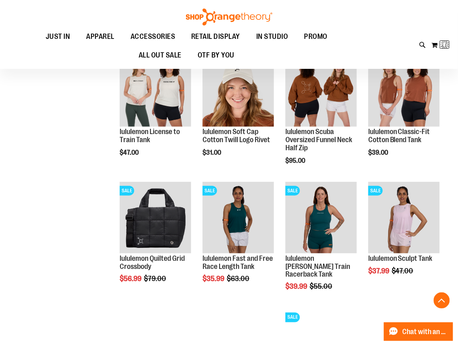
scroll to position [1516, 0]
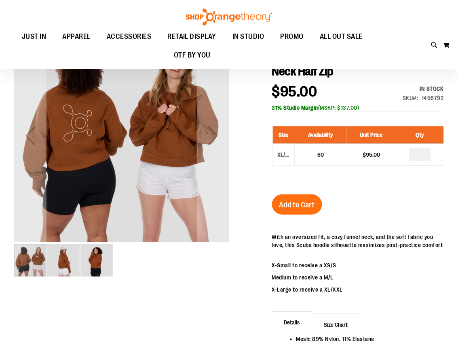
scroll to position [115, 0]
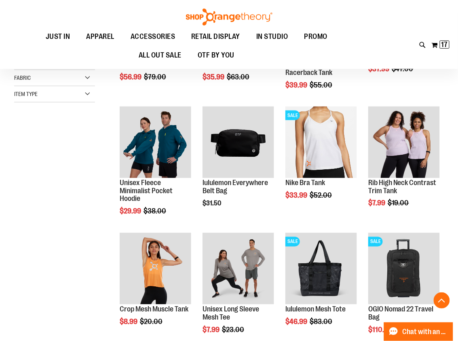
scroll to position [188, 0]
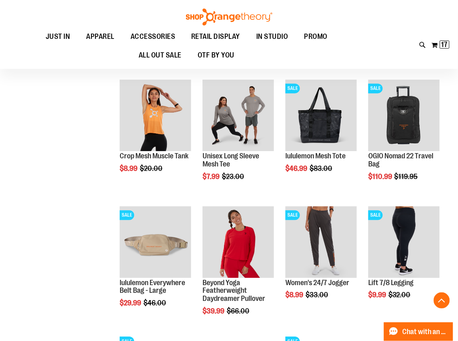
scroll to position [363, 0]
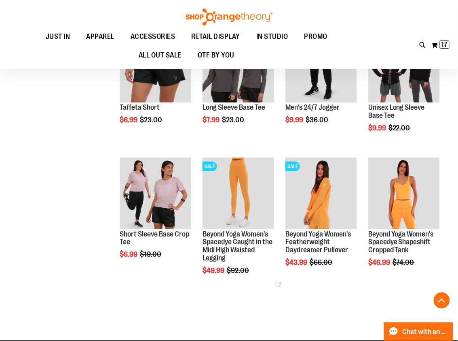
scroll to position [656, 0]
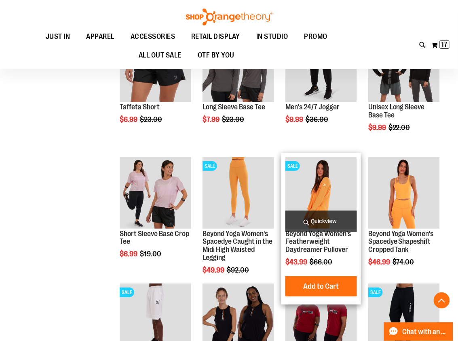
type input "**********"
click at [329, 214] on span "Quickview" at bounding box center [322, 220] width 72 height 21
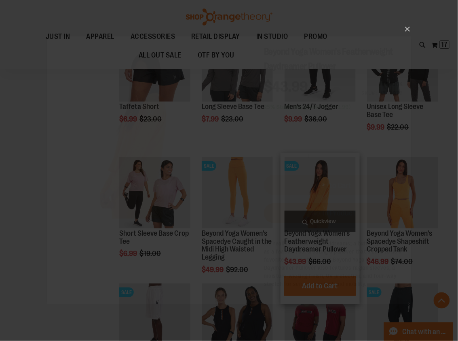
scroll to position [0, 0]
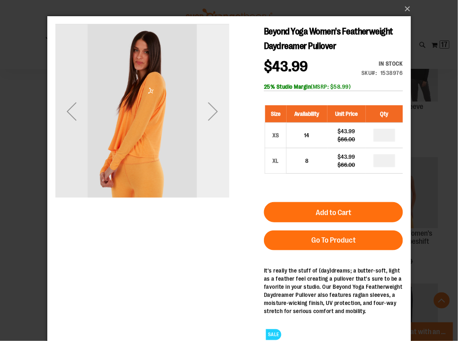
click at [211, 102] on div "Next" at bounding box center [213, 111] width 32 height 32
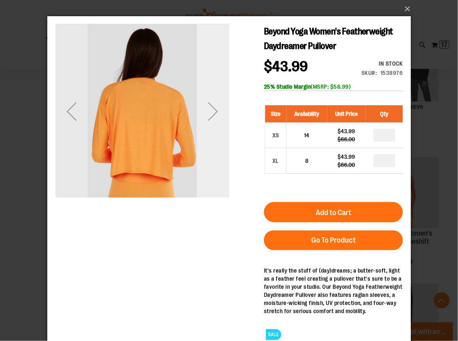
click at [211, 109] on div "Next" at bounding box center [213, 111] width 32 height 32
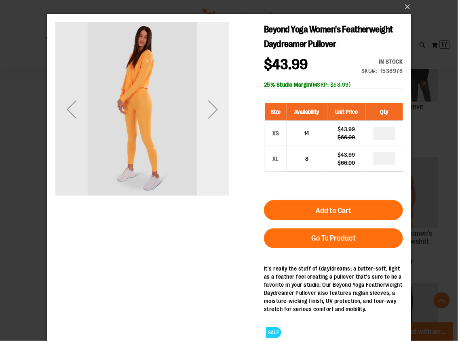
click at [211, 109] on div "Next" at bounding box center [213, 109] width 32 height 32
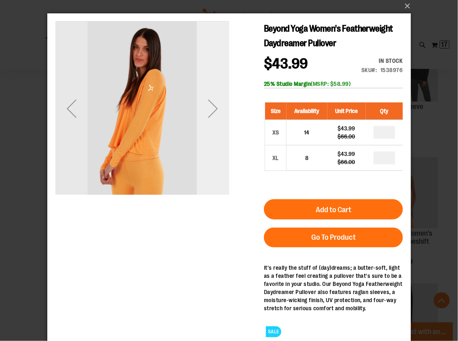
click at [211, 109] on div "Next" at bounding box center [213, 108] width 32 height 32
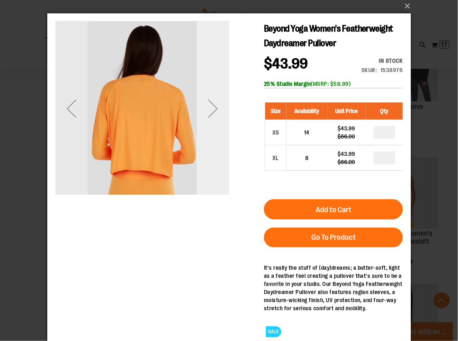
click at [211, 109] on div "Next" at bounding box center [213, 108] width 32 height 32
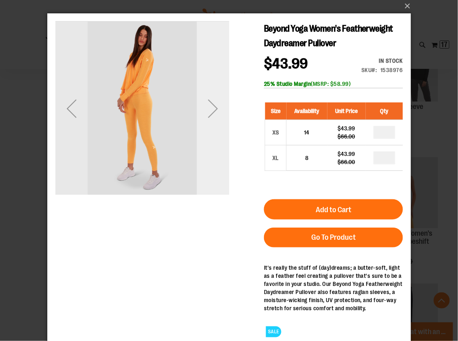
scroll to position [4, 0]
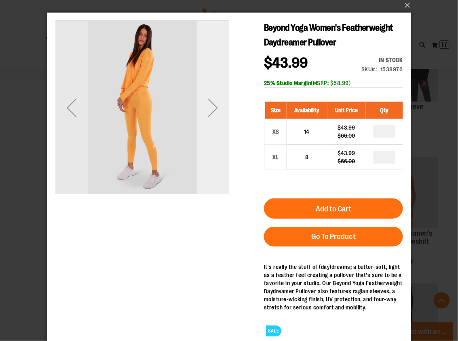
click at [211, 109] on div "Next" at bounding box center [213, 107] width 32 height 32
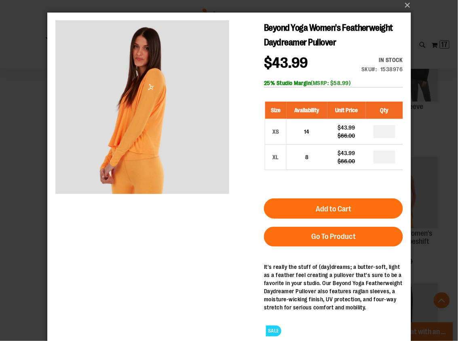
scroll to position [4, 0]
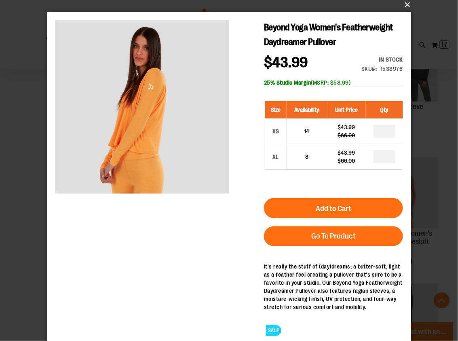
click at [406, 7] on button "×" at bounding box center [232, 5] width 364 height 18
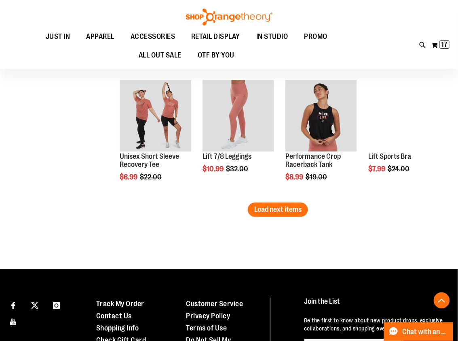
scroll to position [1119, 0]
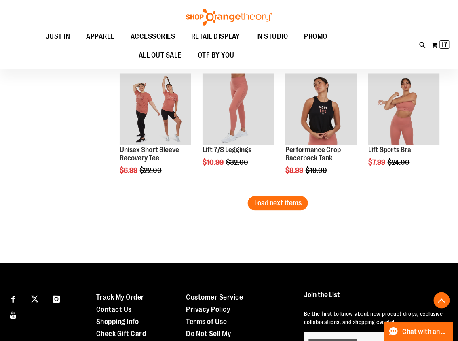
click at [284, 207] on button "Load next items" at bounding box center [278, 203] width 60 height 14
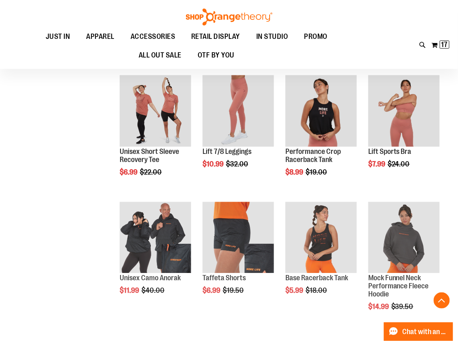
scroll to position [1118, 0]
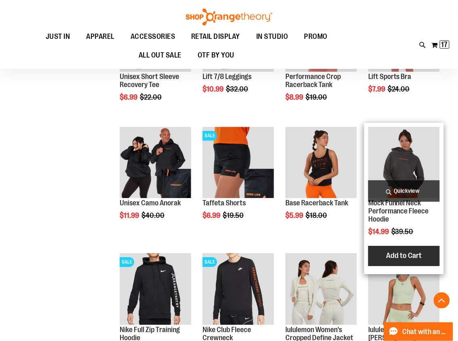
scroll to position [1194, 0]
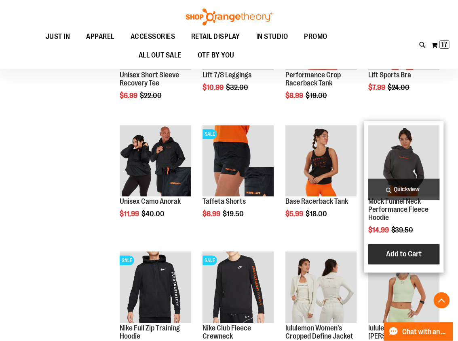
click at [396, 251] on span "Add to Cart" at bounding box center [404, 253] width 36 height 9
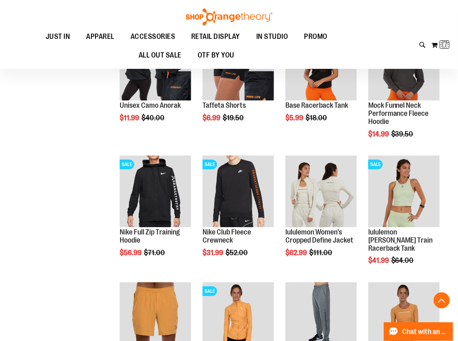
scroll to position [1293, 0]
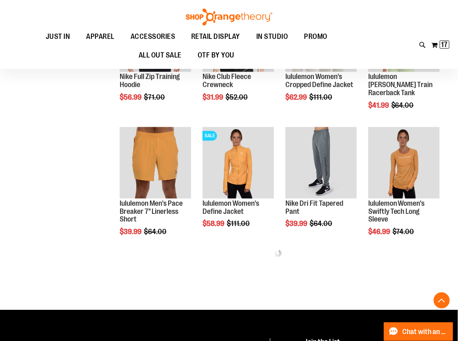
scroll to position [349, 0]
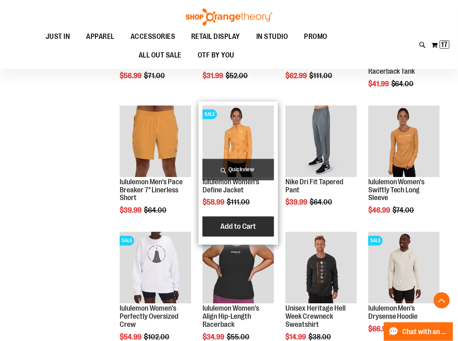
type input "**********"
click at [227, 224] on span "Add to Cart" at bounding box center [238, 226] width 36 height 9
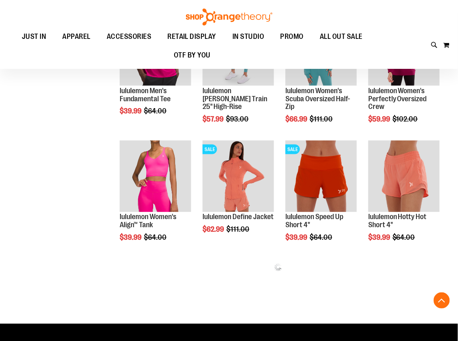
scroll to position [187, 0]
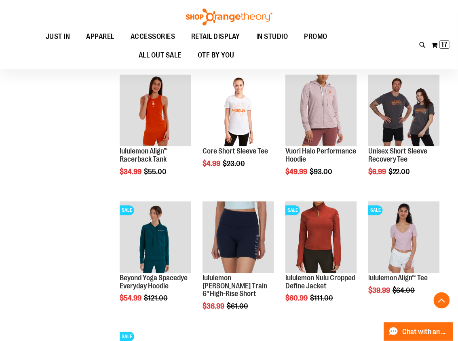
scroll to position [406, 0]
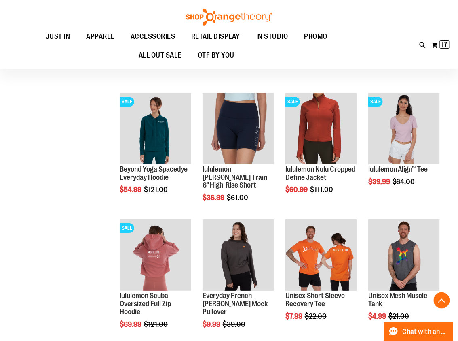
scroll to position [510, 0]
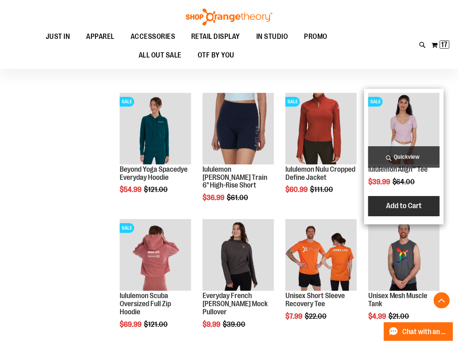
type input "**********"
click at [409, 210] on span "Add to Cart" at bounding box center [404, 205] width 36 height 9
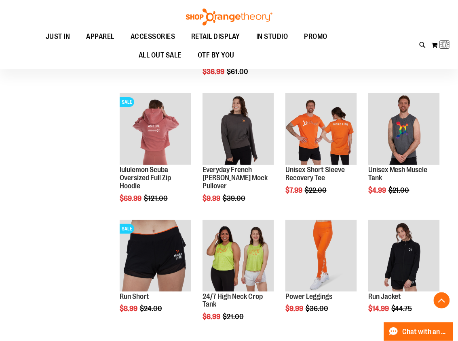
scroll to position [659, 0]
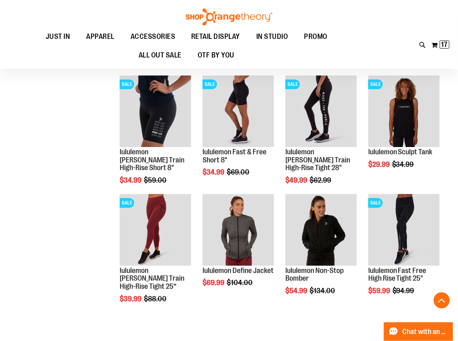
scroll to position [490, 0]
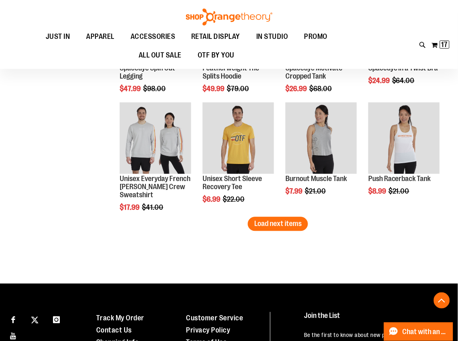
scroll to position [1049, 0]
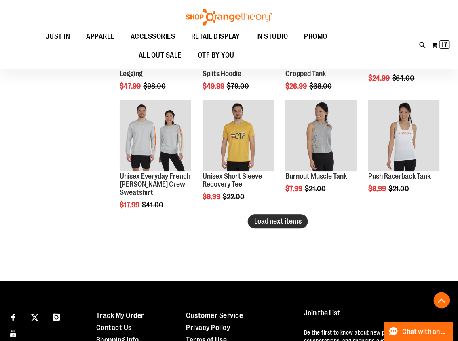
type input "**********"
click at [297, 227] on button "Load next items" at bounding box center [278, 221] width 60 height 14
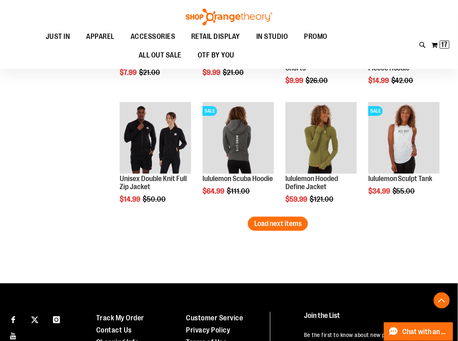
scroll to position [1408, 0]
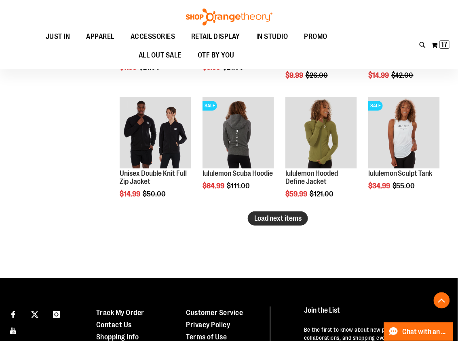
click at [288, 219] on span "Load next items" at bounding box center [277, 218] width 47 height 8
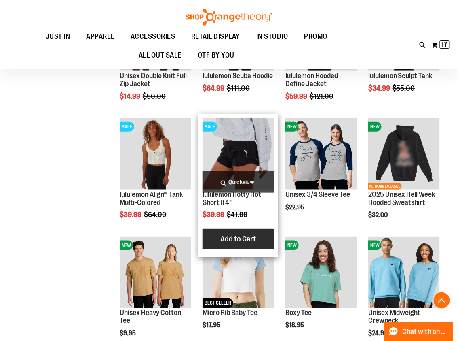
scroll to position [1505, 0]
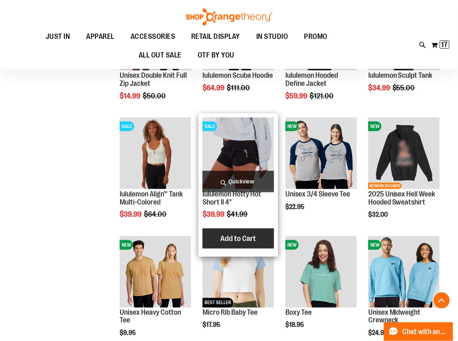
click at [245, 243] on span "Add to Cart" at bounding box center [238, 238] width 36 height 9
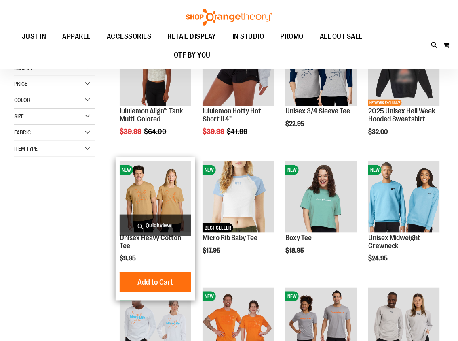
scroll to position [61, 0]
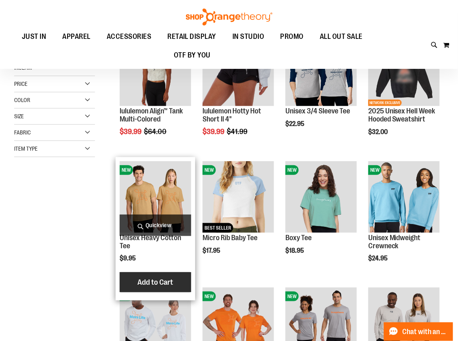
type input "**********"
click at [158, 282] on span "Add to Cart" at bounding box center [156, 282] width 36 height 9
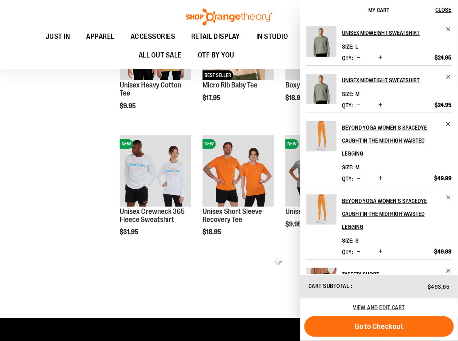
scroll to position [237, 0]
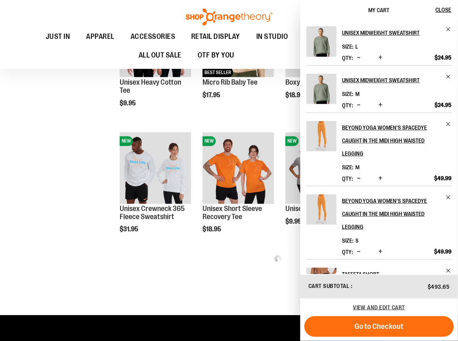
click at [49, 239] on div "**********" at bounding box center [229, 66] width 430 height 489
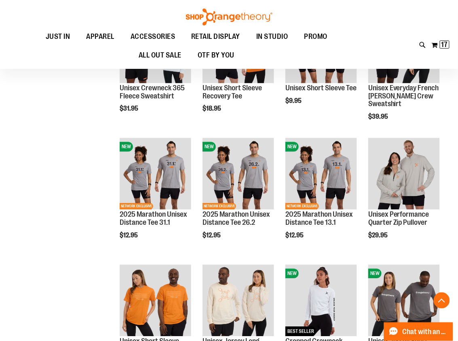
scroll to position [370, 0]
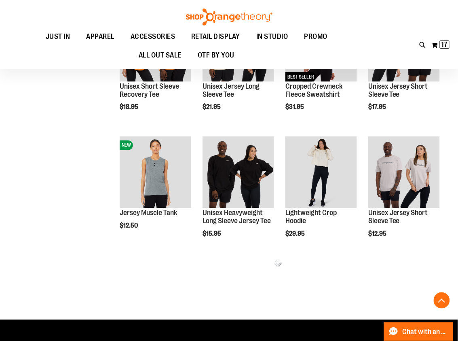
scroll to position [273, 0]
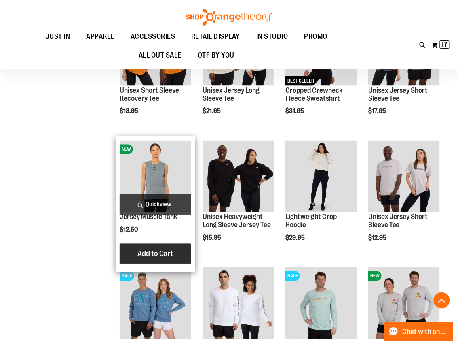
type input "**********"
click at [158, 251] on span "Add to Cart" at bounding box center [156, 253] width 36 height 9
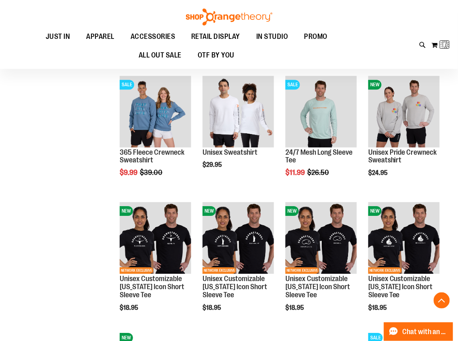
scroll to position [464, 0]
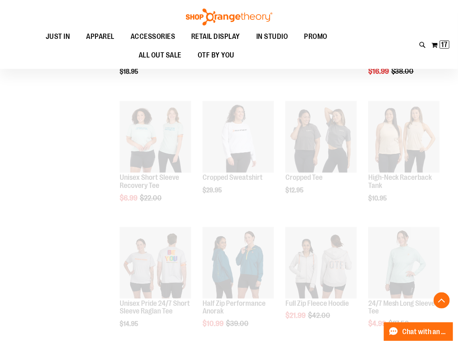
scroll to position [378, 0]
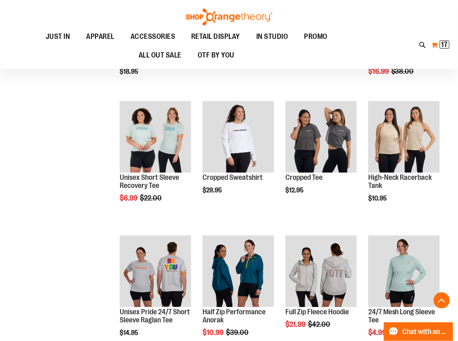
type input "**********"
click at [445, 46] on span "17" at bounding box center [445, 44] width 6 height 8
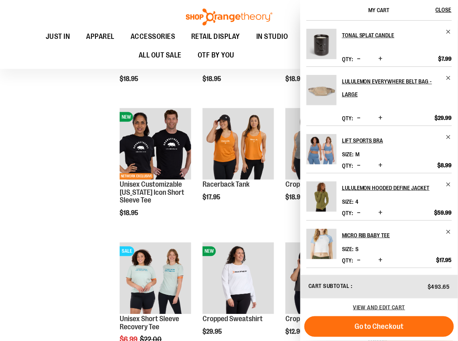
scroll to position [248, 0]
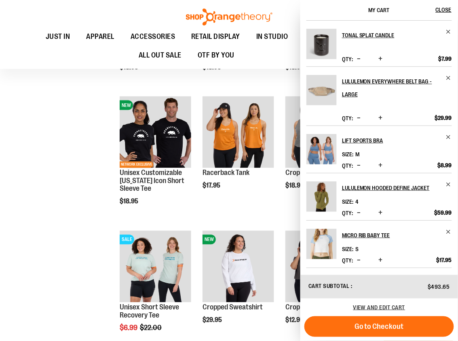
click at [48, 212] on div "**********" at bounding box center [229, 234] width 430 height 888
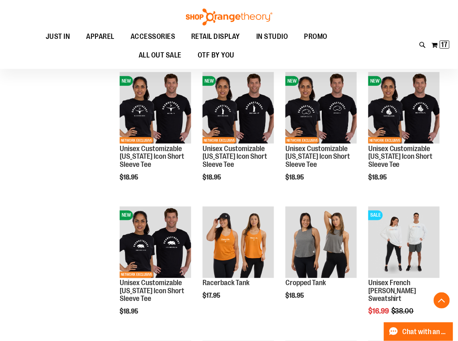
scroll to position [160, 0]
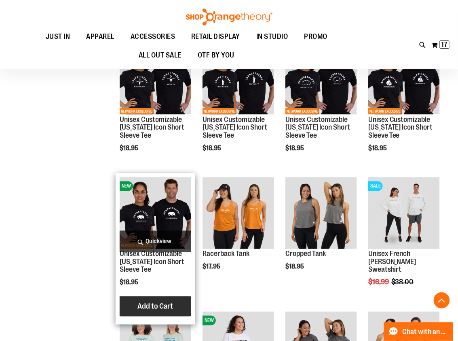
click at [165, 303] on span "Add to Cart" at bounding box center [156, 306] width 36 height 9
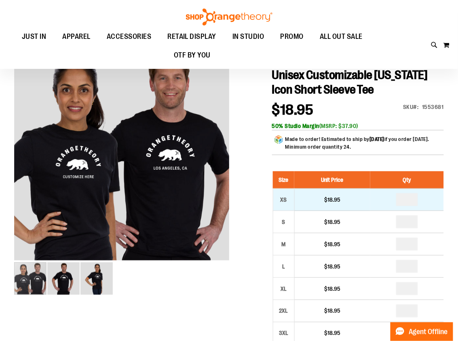
scroll to position [80, 0]
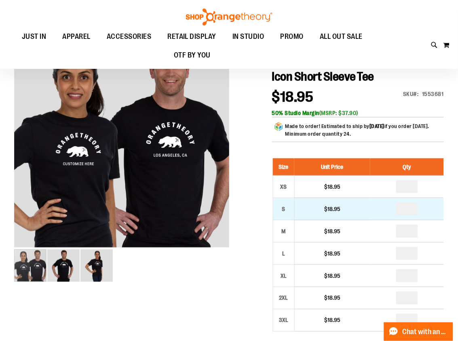
type input "**********"
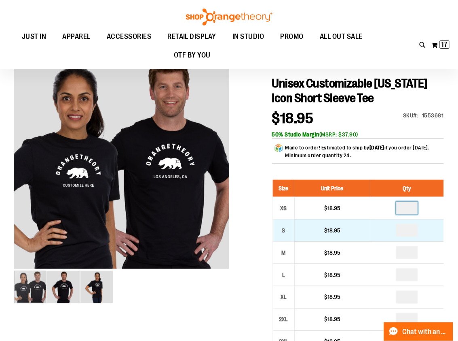
click at [408, 212] on input "number" at bounding box center [407, 207] width 22 height 13
type input "*"
click at [409, 231] on input "number" at bounding box center [407, 230] width 22 height 13
type input "*"
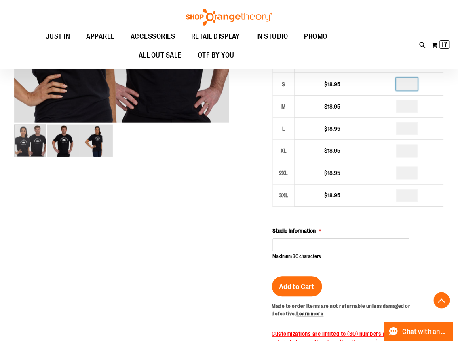
scroll to position [232, 0]
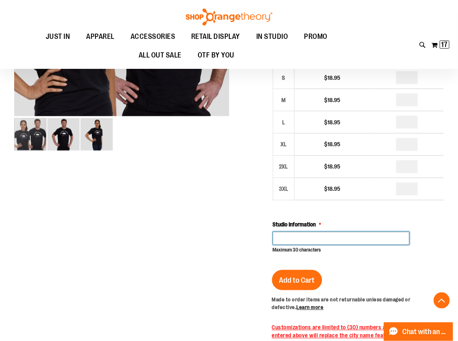
click at [295, 243] on input "Studio Information" at bounding box center [341, 238] width 137 height 13
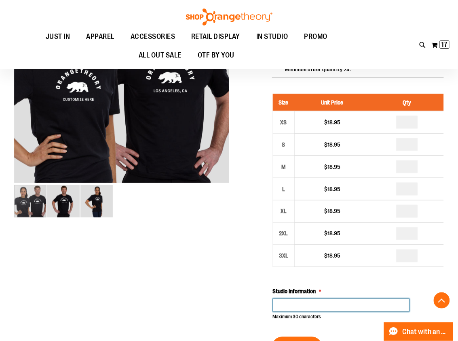
scroll to position [166, 0]
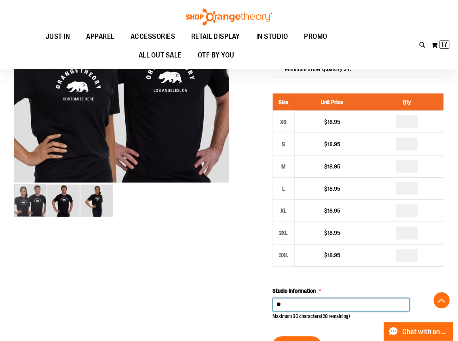
type input "*"
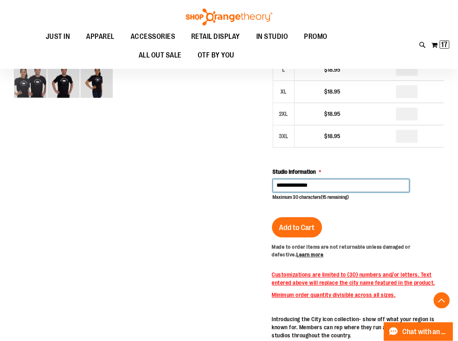
scroll to position [290, 0]
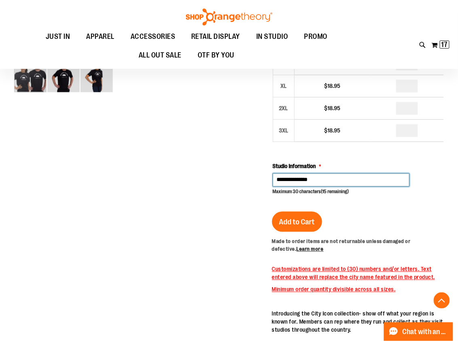
drag, startPoint x: 319, startPoint y: 181, endPoint x: 267, endPoint y: 175, distance: 52.1
click at [267, 175] on div "Unisex Customizable [US_STATE] Icon Short Sleeve Tee $18.95 Only %1 left SKU 15…" at bounding box center [229, 307] width 430 height 927
type input "**********"
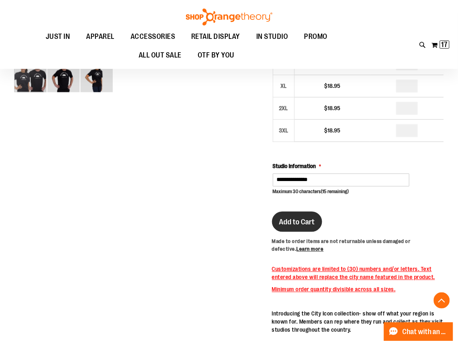
click at [285, 227] on button "Add to Cart" at bounding box center [297, 222] width 50 height 20
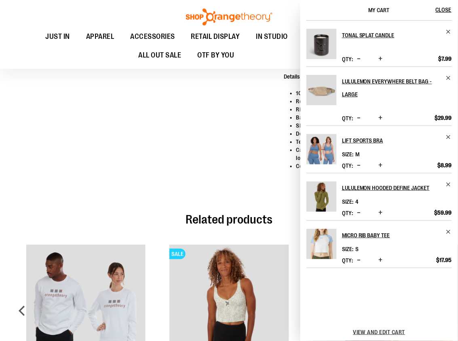
scroll to position [762, 0]
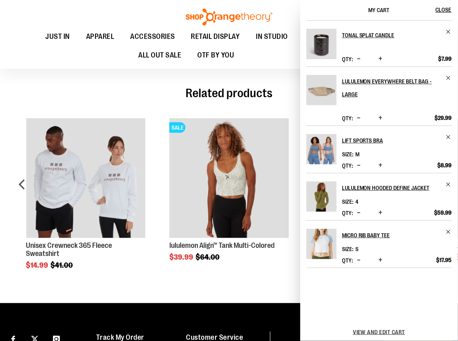
click at [361, 260] on button "Decrease product quantity" at bounding box center [359, 260] width 8 height 8
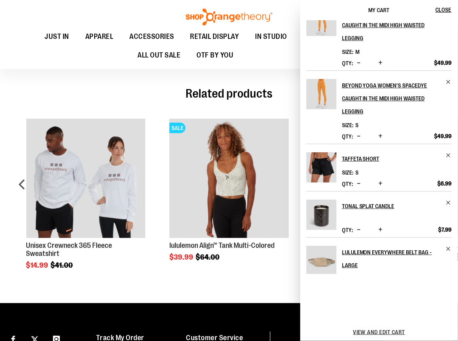
scroll to position [287, 0]
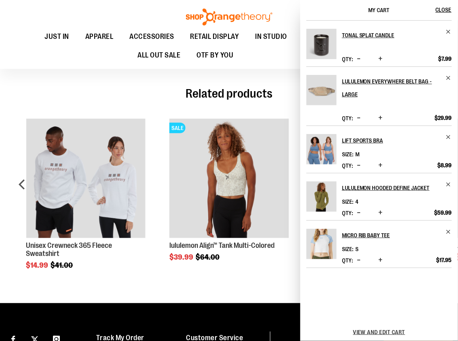
click at [361, 261] on button "Decrease product quantity" at bounding box center [359, 260] width 8 height 8
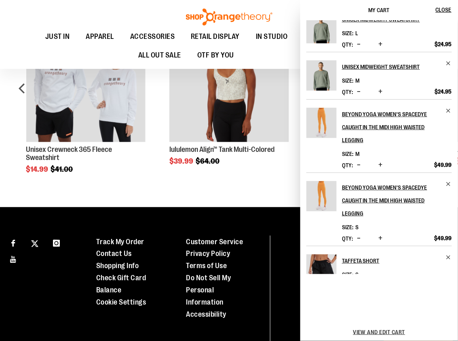
scroll to position [0, 0]
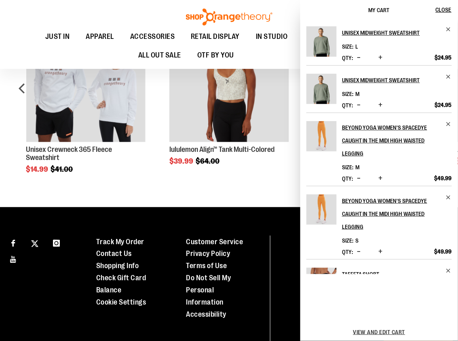
click at [358, 178] on span "Decrease product quantity" at bounding box center [359, 178] width 4 height 8
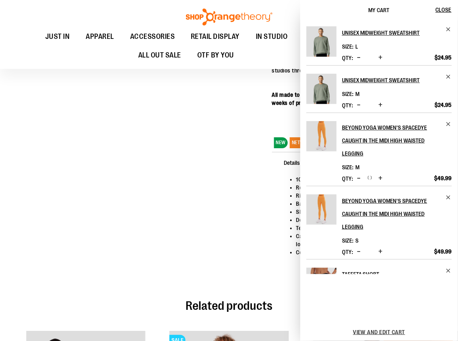
scroll to position [511, 0]
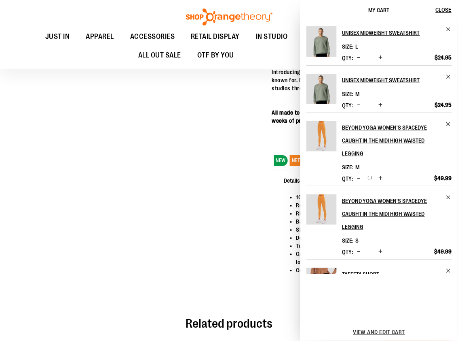
click at [396, 161] on div "Beyond Yoga Women's Spacedye Caught in the Midi High Waisted Legging Size M Qty…" at bounding box center [380, 146] width 146 height 51
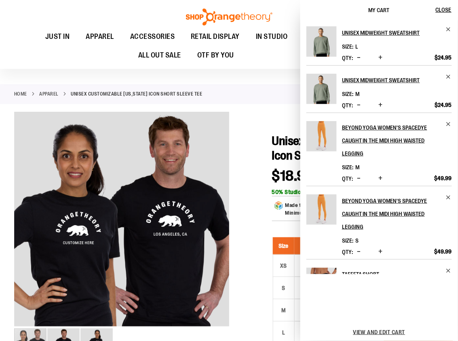
scroll to position [0, 0]
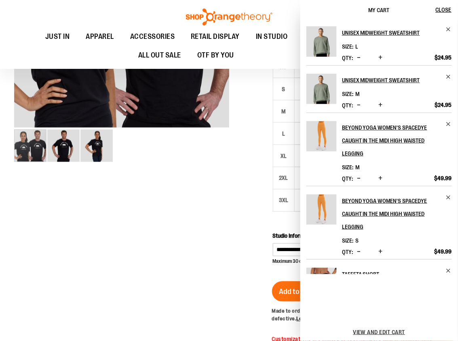
drag, startPoint x: 128, startPoint y: 247, endPoint x: 136, endPoint y: 247, distance: 8.5
click at [128, 246] on div at bounding box center [229, 265] width 430 height 705
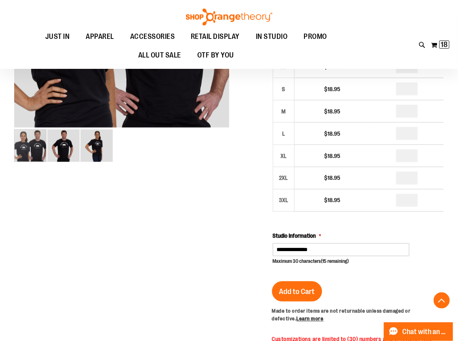
scroll to position [199, 0]
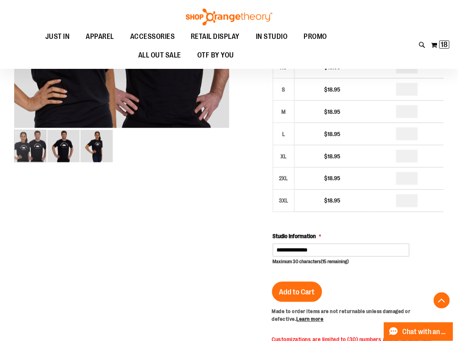
drag, startPoint x: 301, startPoint y: 290, endPoint x: 270, endPoint y: 286, distance: 31.8
click at [301, 290] on span "Add to Cart" at bounding box center [298, 292] width 36 height 9
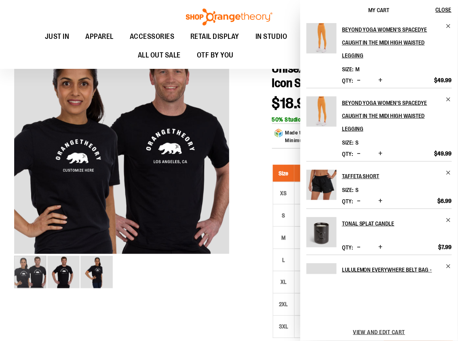
scroll to position [287, 0]
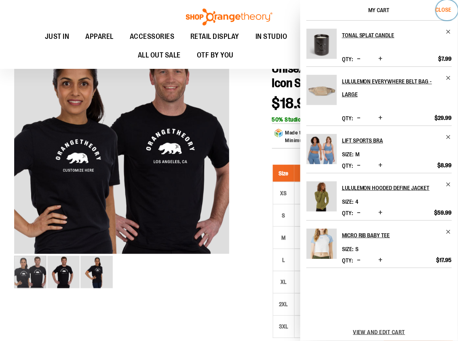
click at [446, 6] on span "Close" at bounding box center [444, 9] width 16 height 6
